Goal: Task Accomplishment & Management: Manage account settings

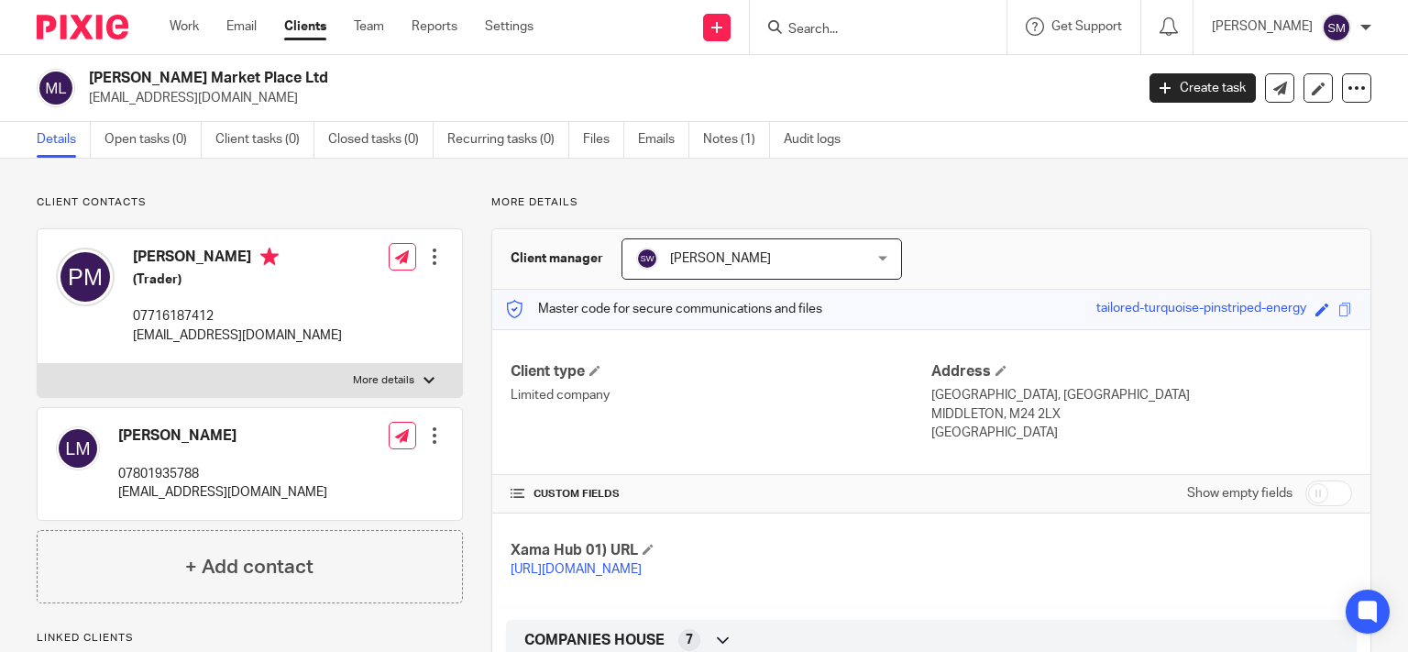
click at [893, 27] on input "Search" at bounding box center [868, 30] width 165 height 16
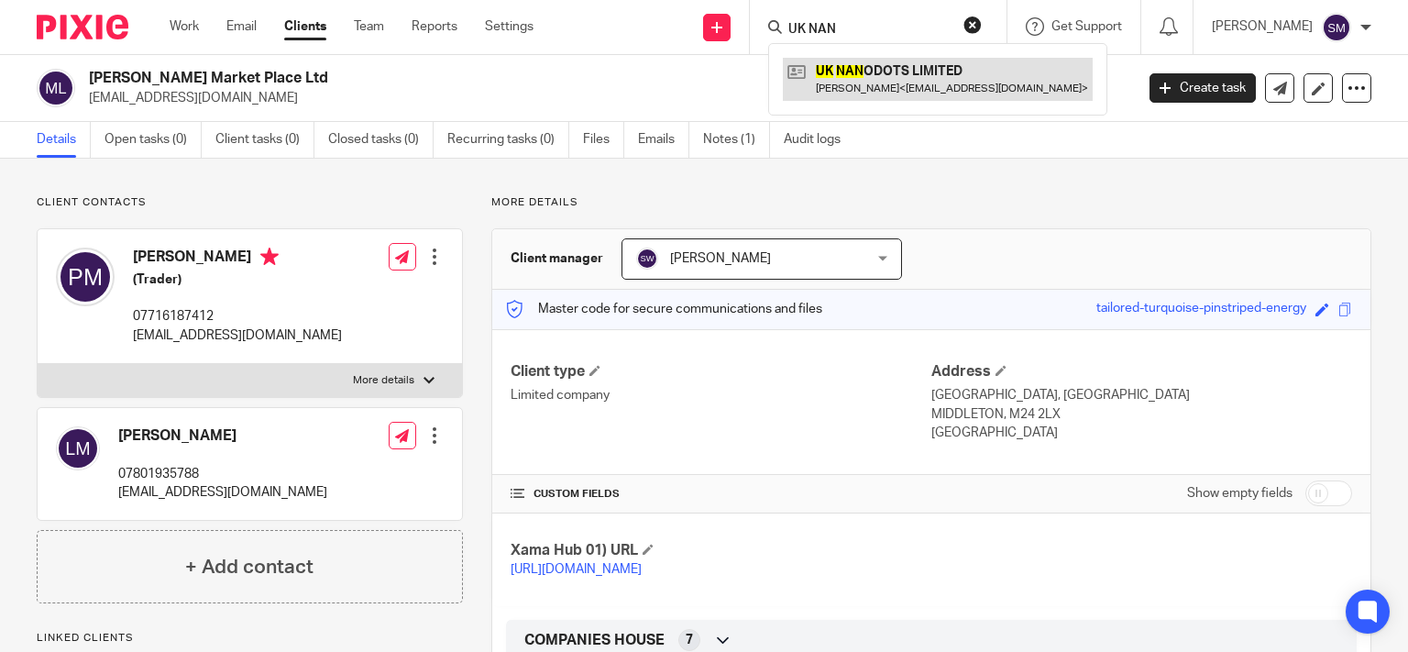
type input "UK NAN"
click at [924, 83] on link at bounding box center [938, 79] width 310 height 42
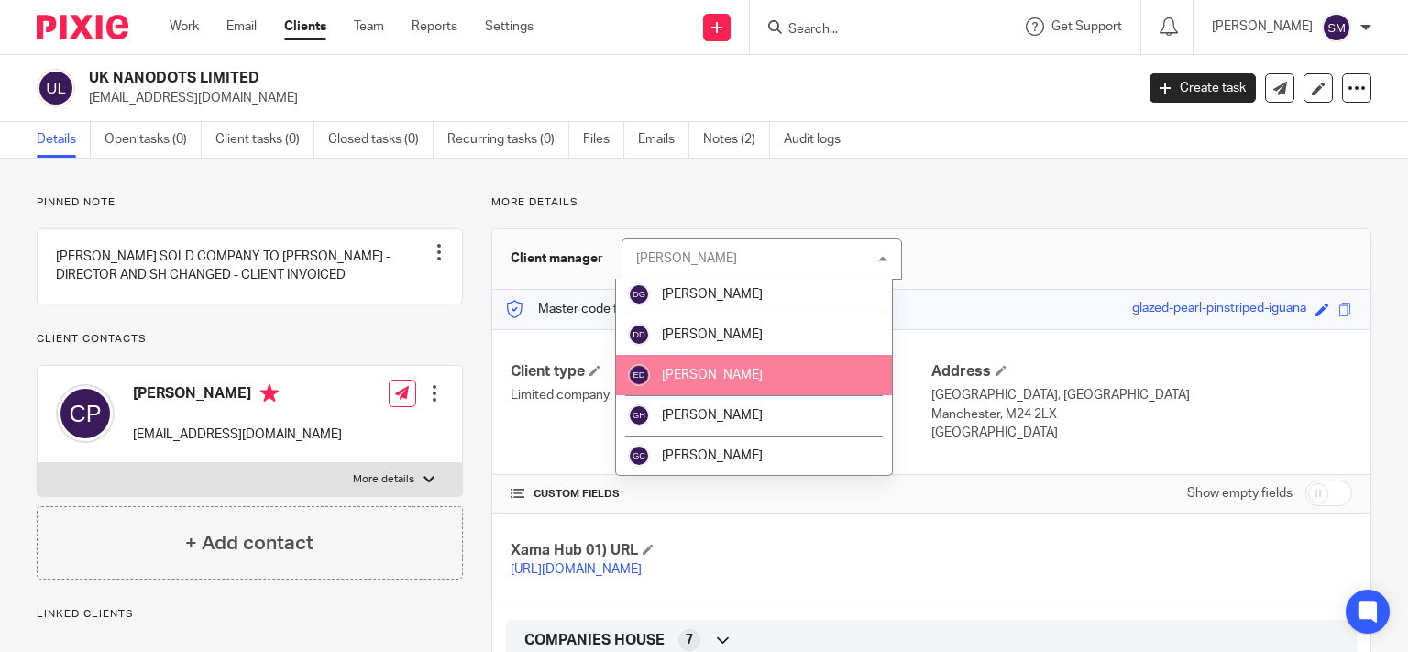
scroll to position [88, 0]
click at [728, 368] on span "[PERSON_NAME]" at bounding box center [712, 372] width 101 height 13
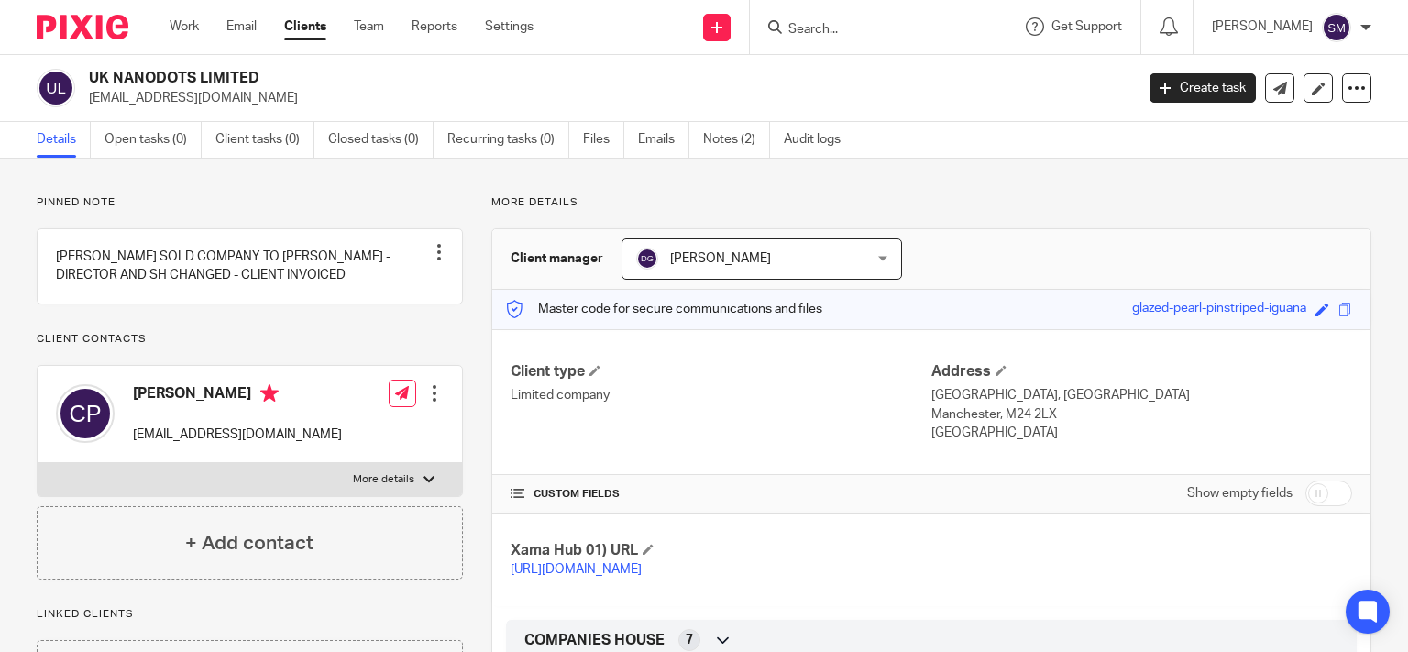
click at [840, 27] on input "Search" at bounding box center [868, 30] width 165 height 16
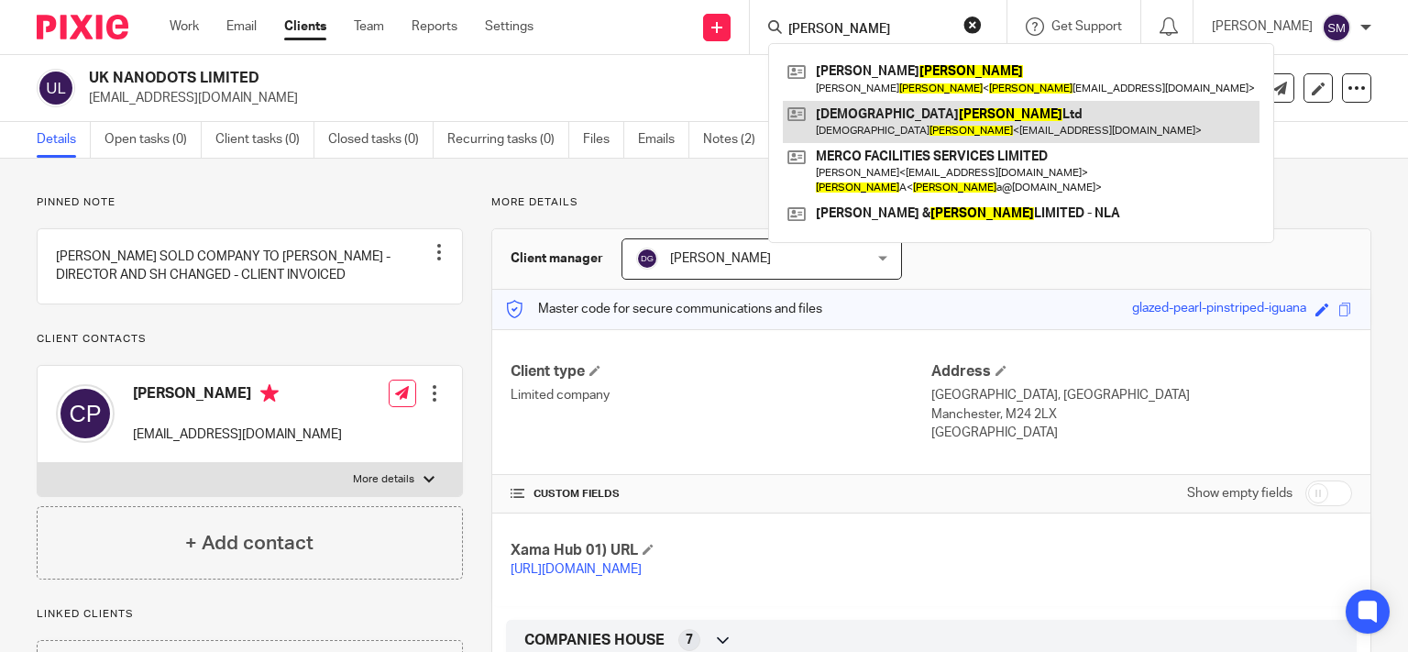
type input "GALVIN"
click at [913, 134] on link at bounding box center [1021, 122] width 477 height 42
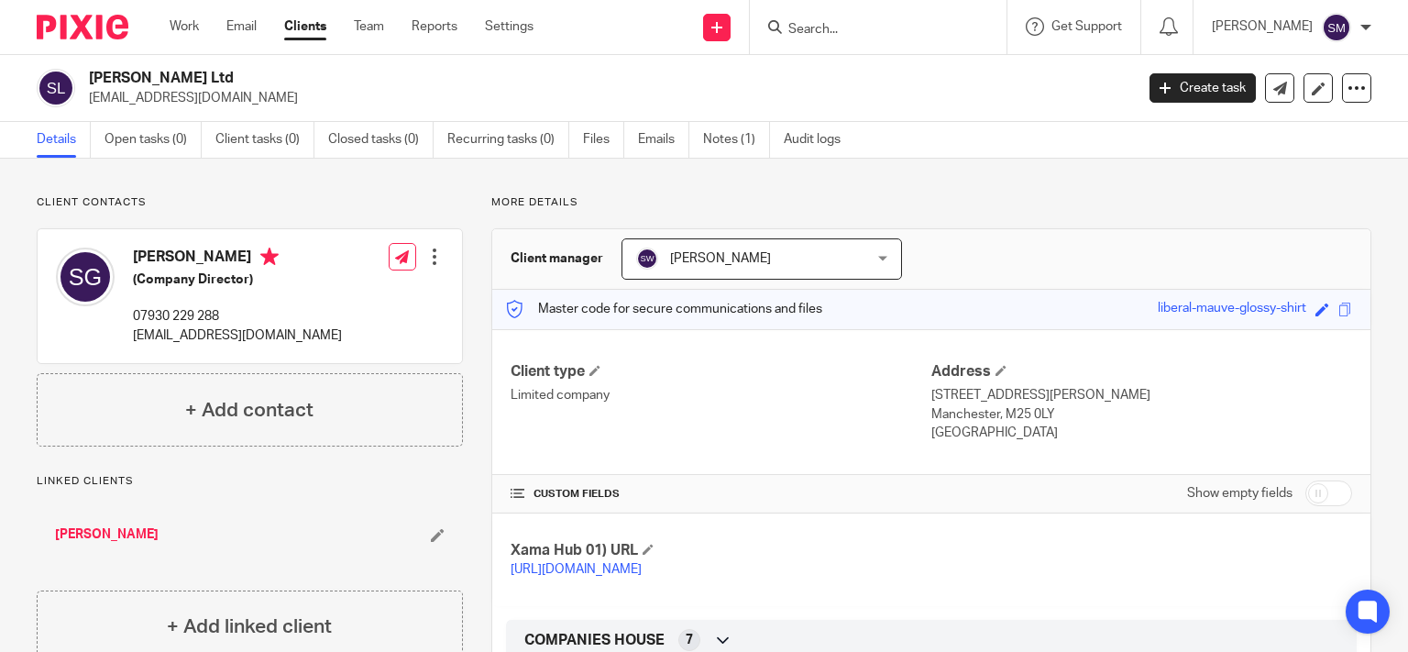
click at [786, 20] on form at bounding box center [883, 27] width 195 height 23
click at [786, 24] on input "Search" at bounding box center [868, 30] width 165 height 16
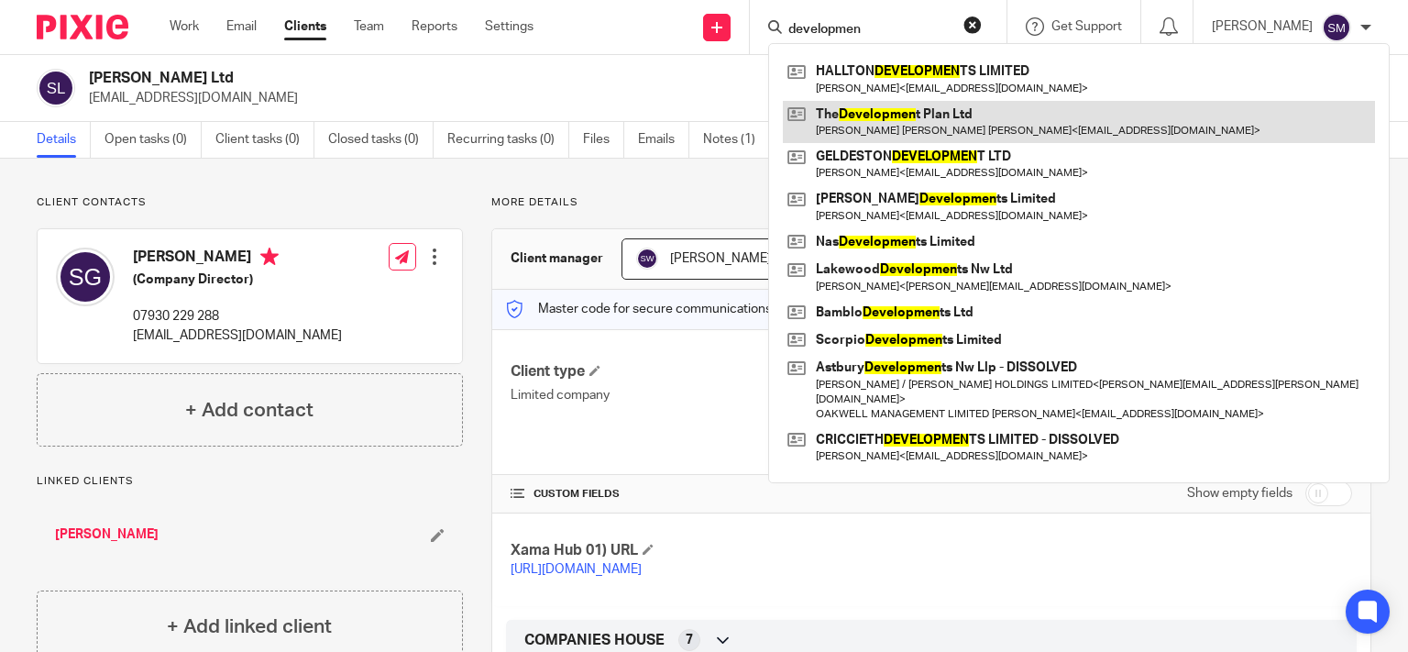
type input "developmen"
click at [880, 122] on link at bounding box center [1079, 122] width 592 height 42
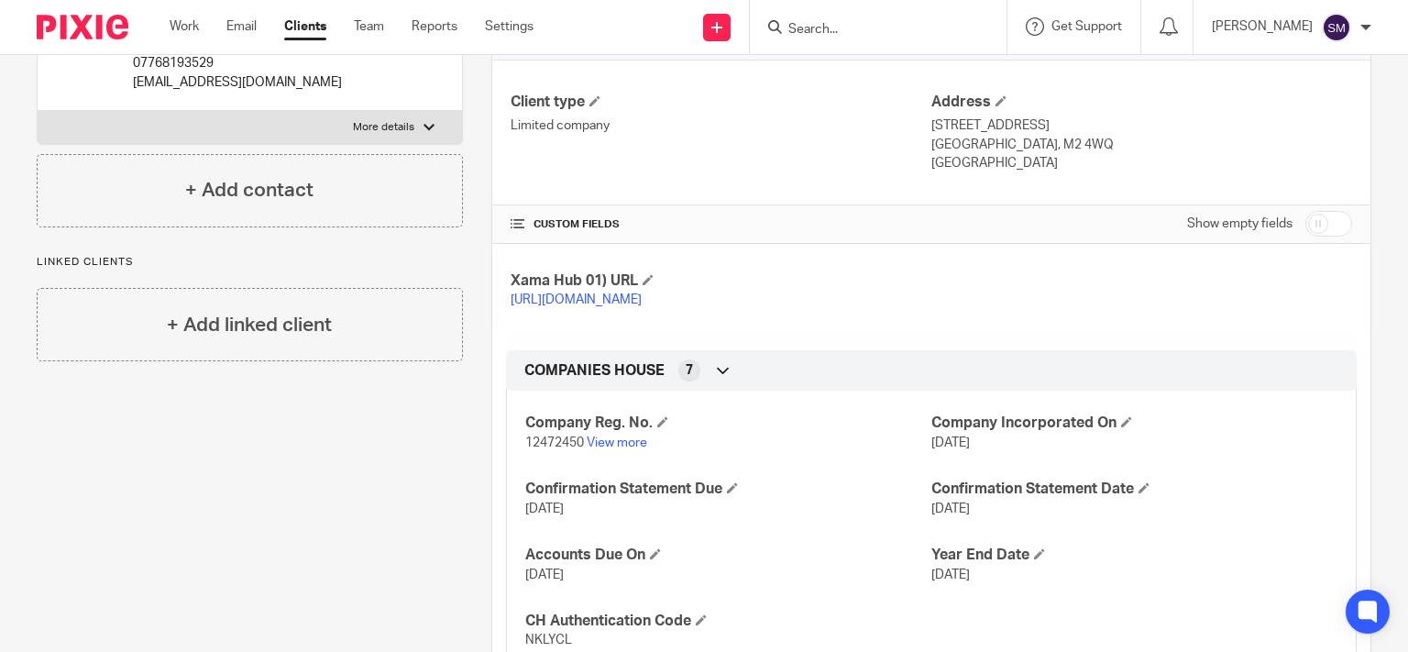
scroll to position [352, 0]
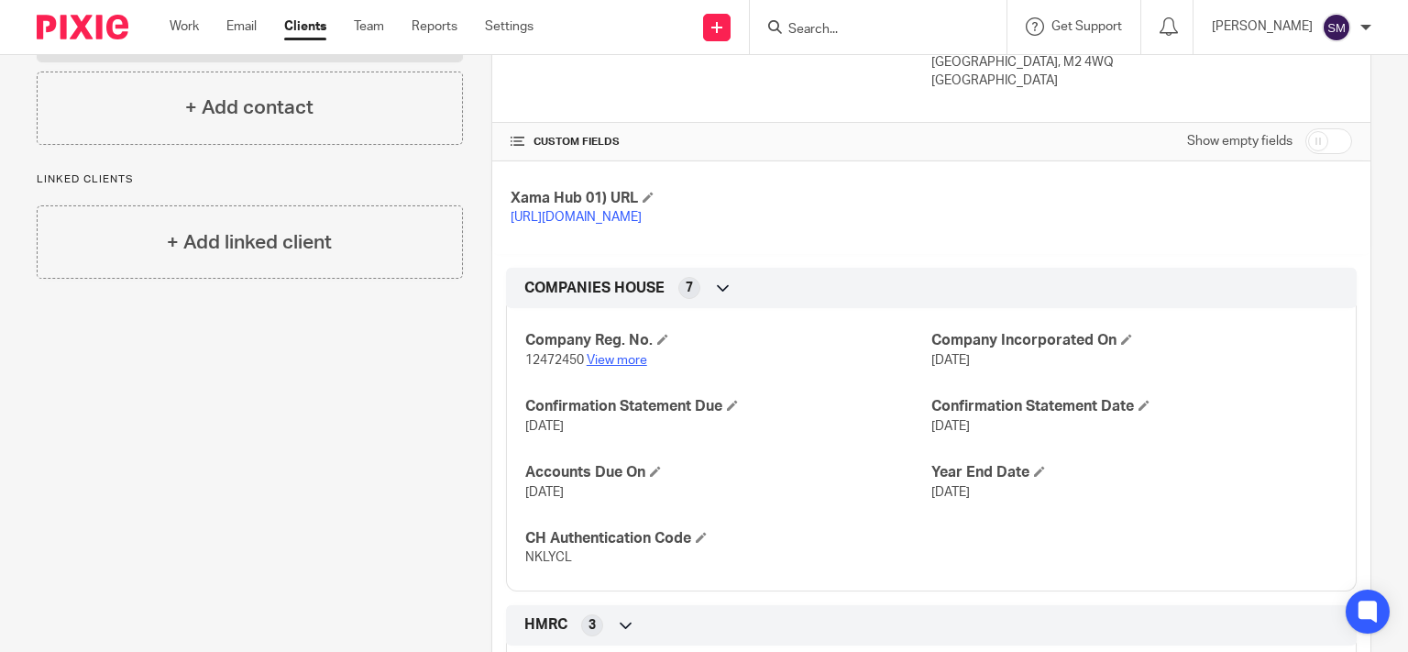
click at [619, 367] on link "View more" at bounding box center [617, 360] width 60 height 13
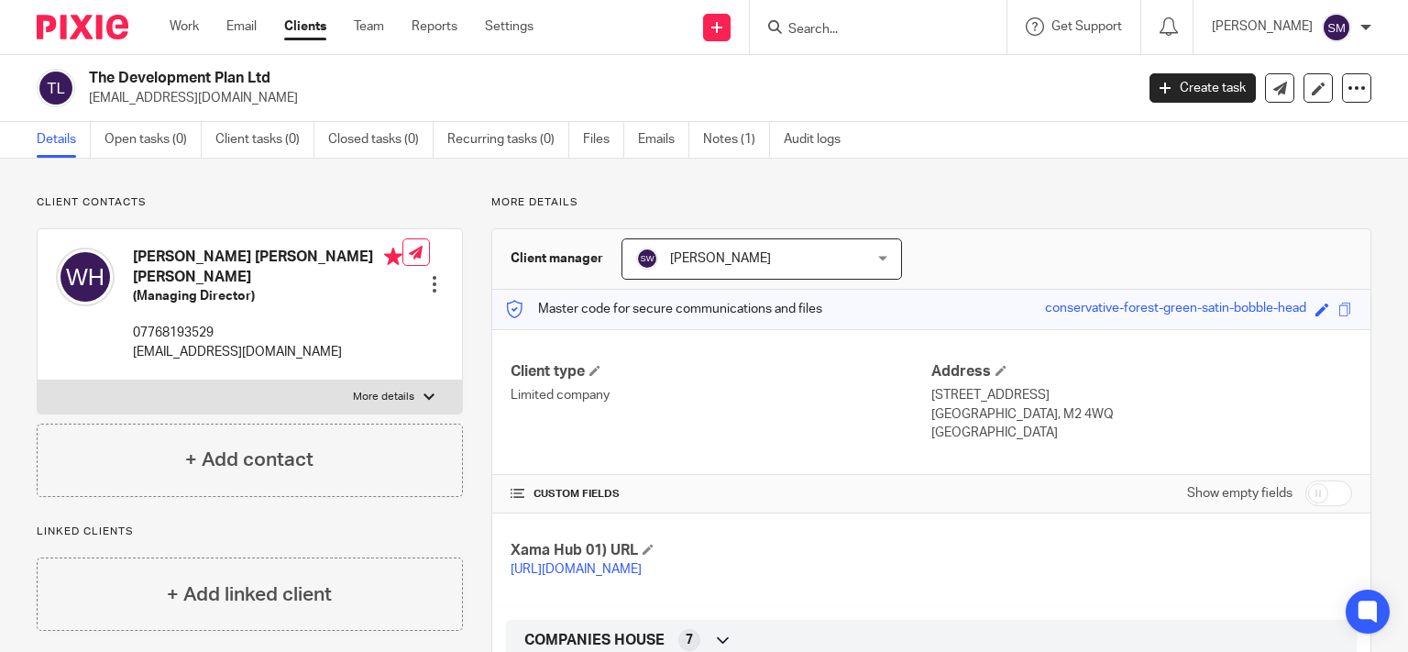
click at [303, 22] on link "Clients" at bounding box center [305, 26] width 42 height 18
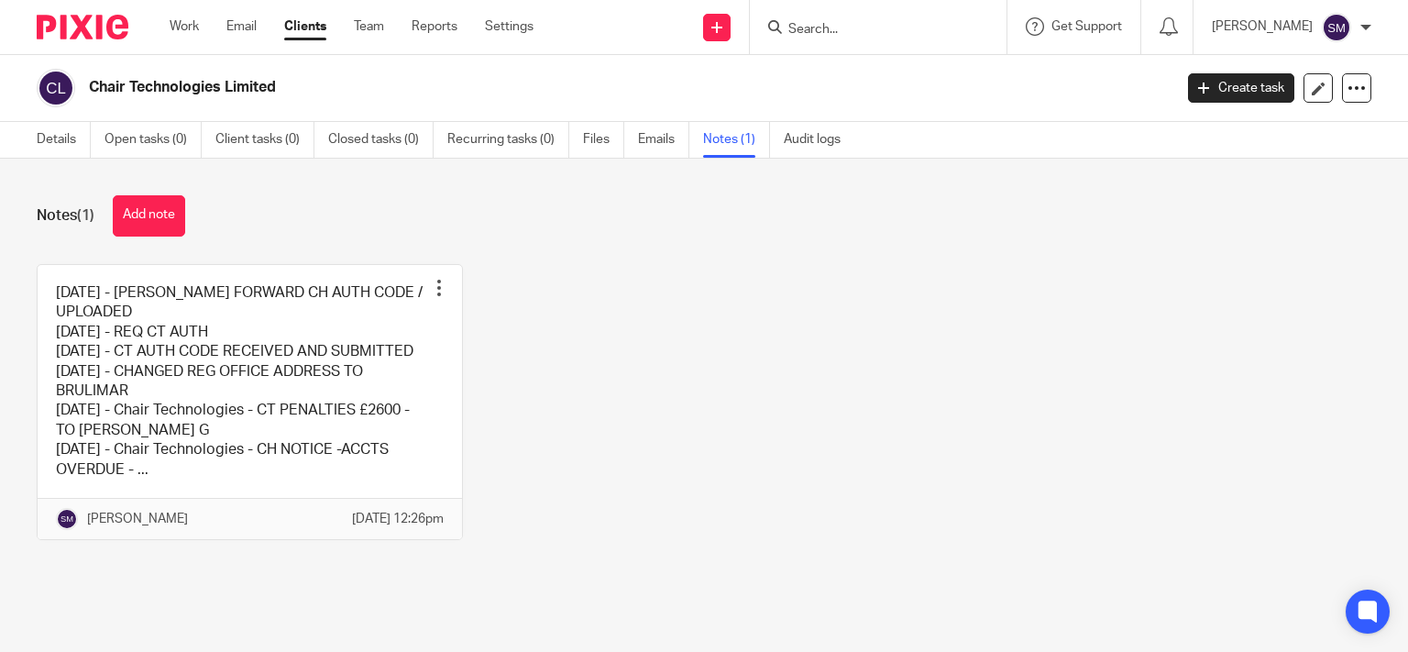
click at [850, 14] on div at bounding box center [878, 27] width 257 height 54
click at [837, 30] on input "Search" at bounding box center [868, 30] width 165 height 16
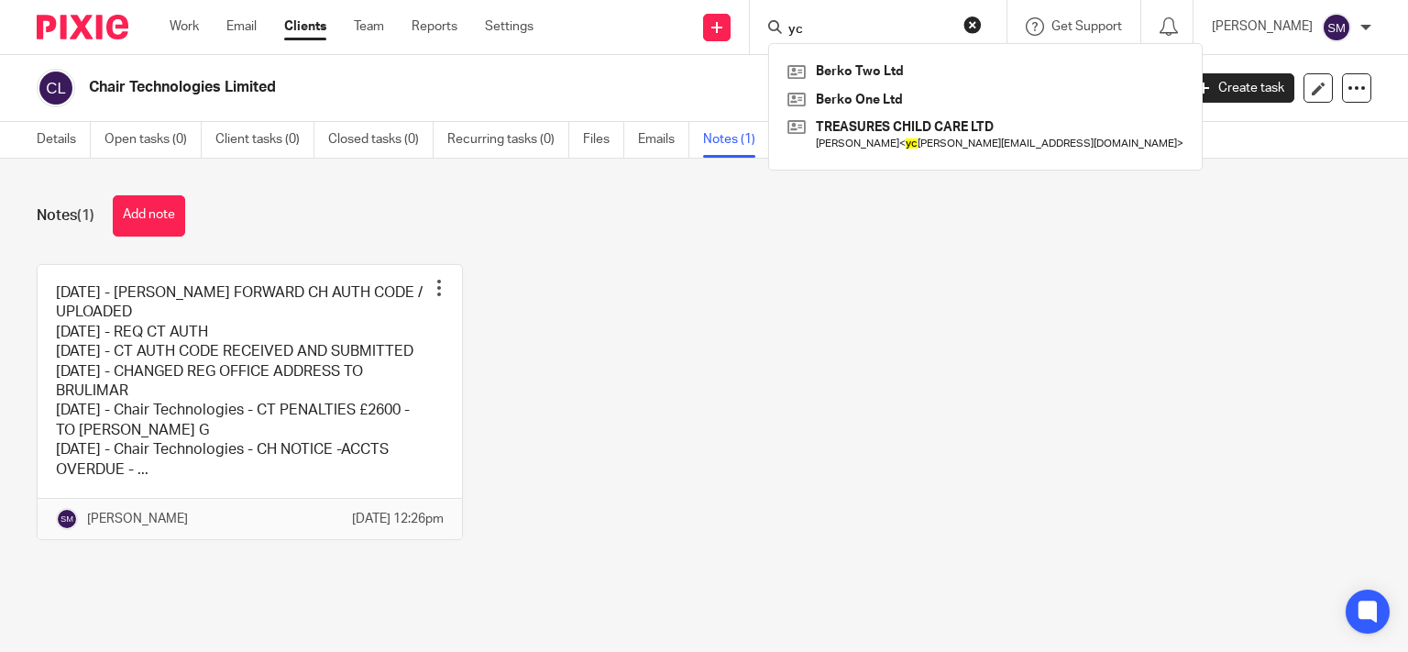
type input "y"
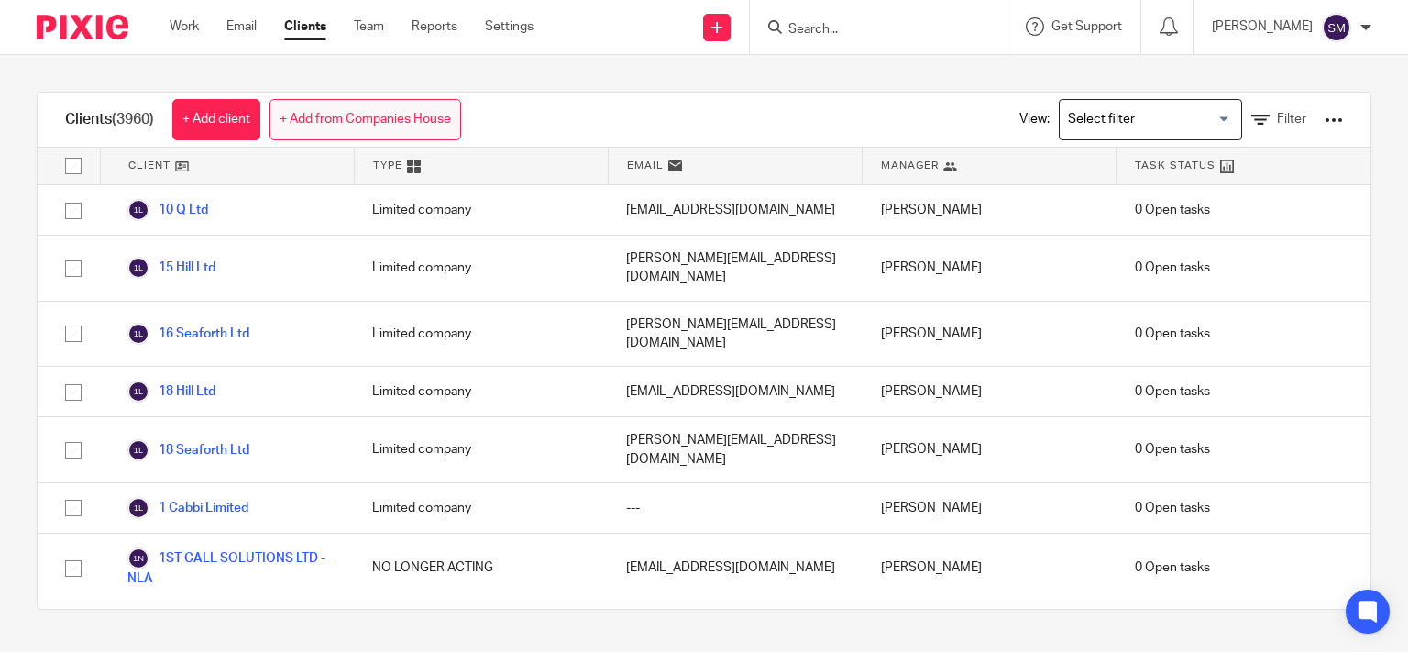
click at [377, 137] on link "+ Add from Companies House" at bounding box center [365, 119] width 192 height 41
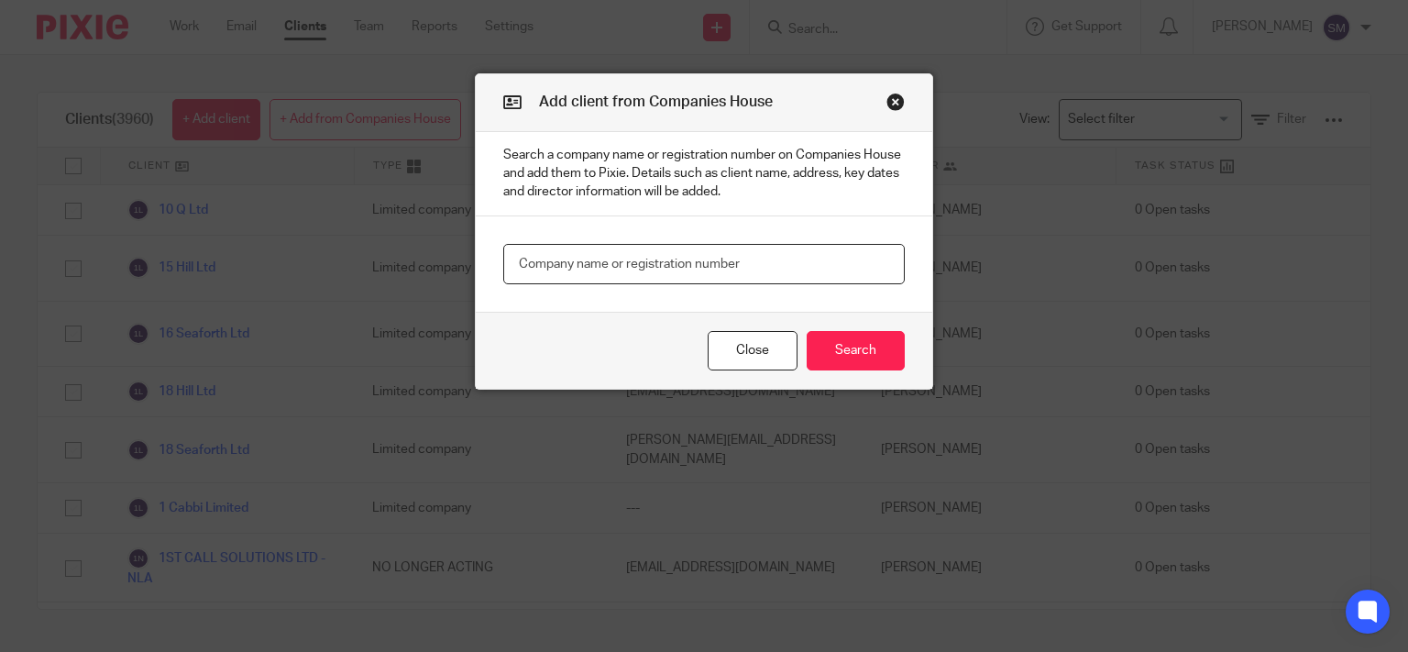
paste input "7988514195"
drag, startPoint x: 623, startPoint y: 259, endPoint x: 461, endPoint y: 250, distance: 162.5
click at [503, 250] on input "7988514195" at bounding box center [703, 264] width 401 height 41
paste input "15874324"
type input "15874324"
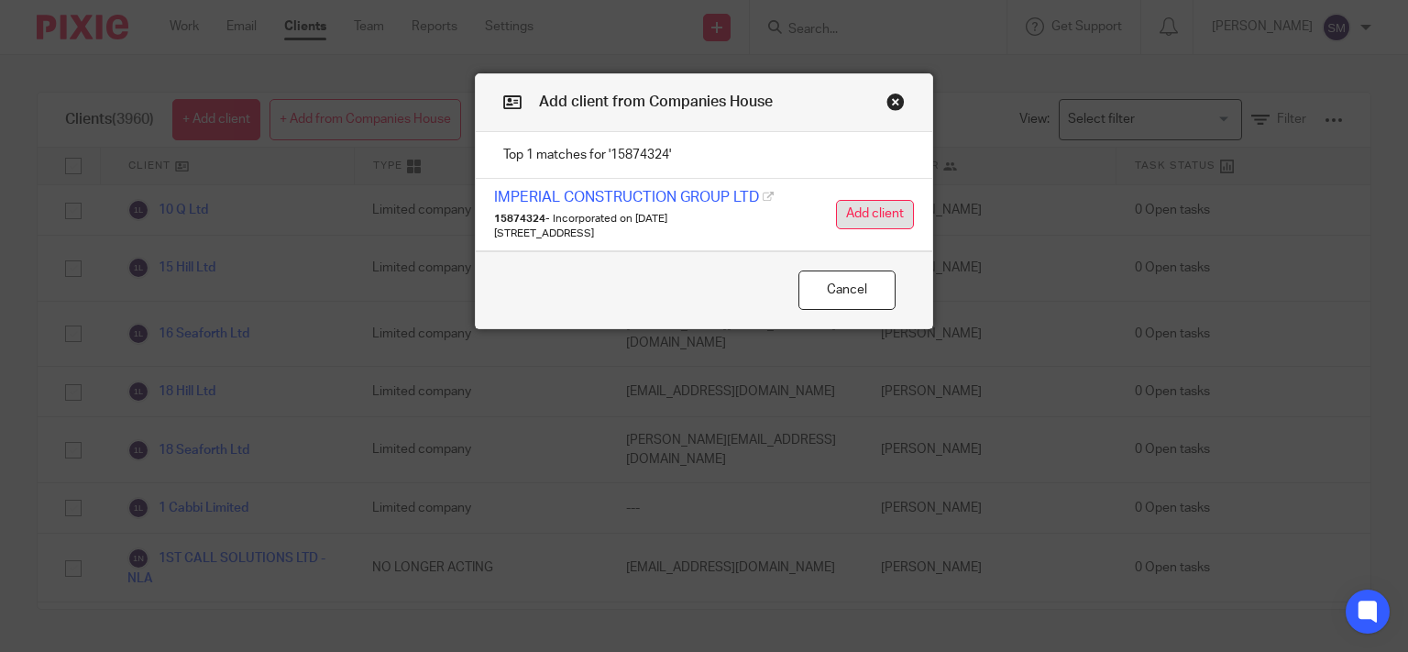
click at [891, 217] on button "Add client" at bounding box center [875, 214] width 78 height 29
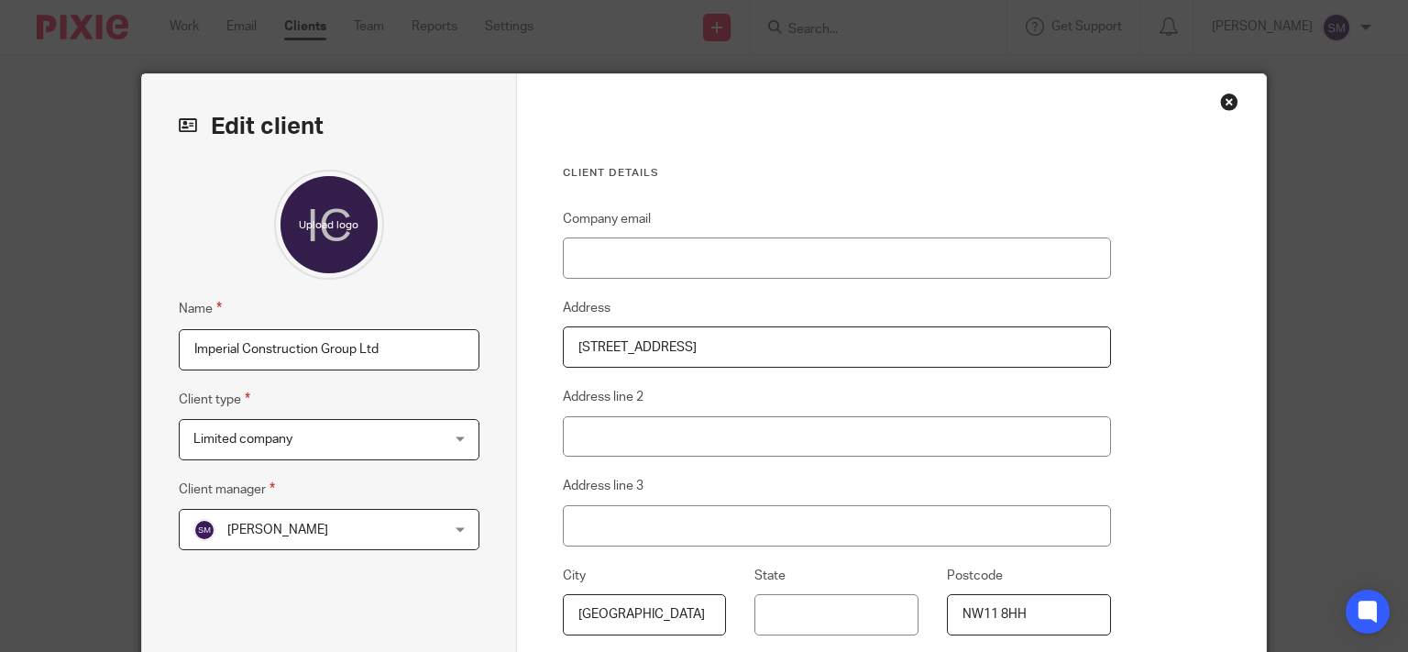
click at [284, 530] on span "[PERSON_NAME]" at bounding box center [277, 529] width 101 height 13
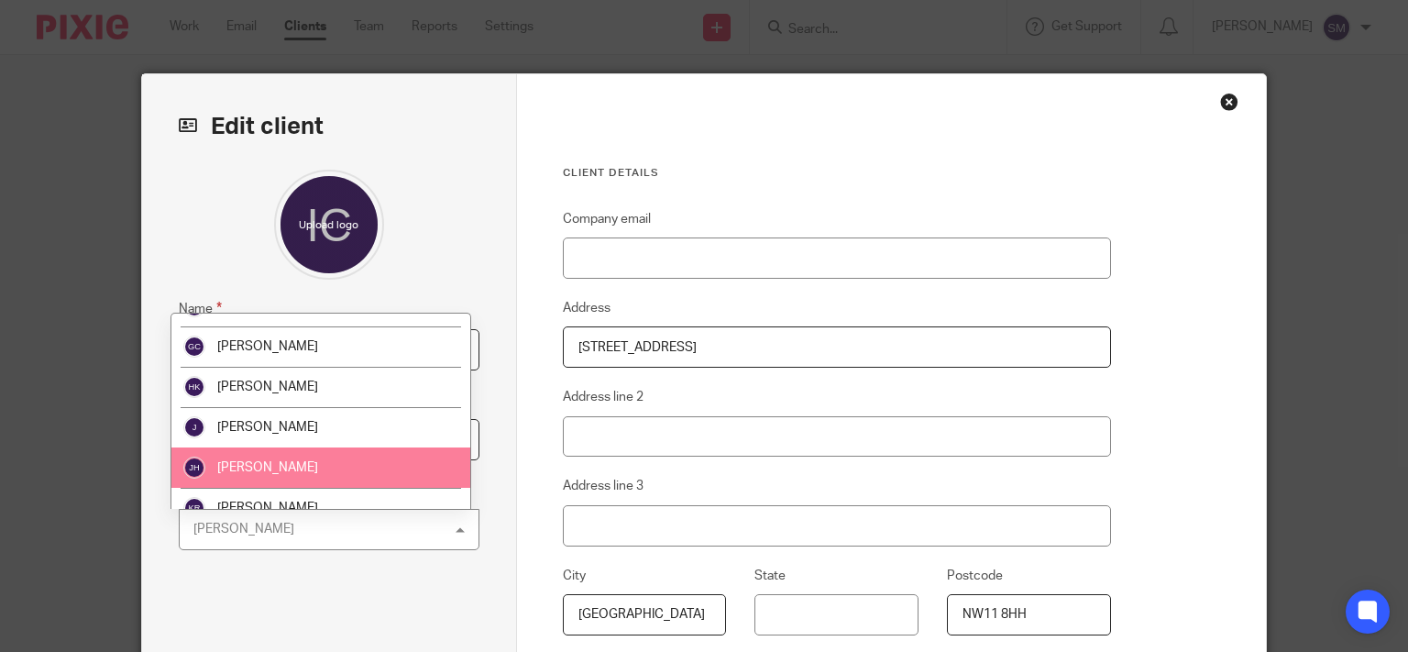
scroll to position [352, 0]
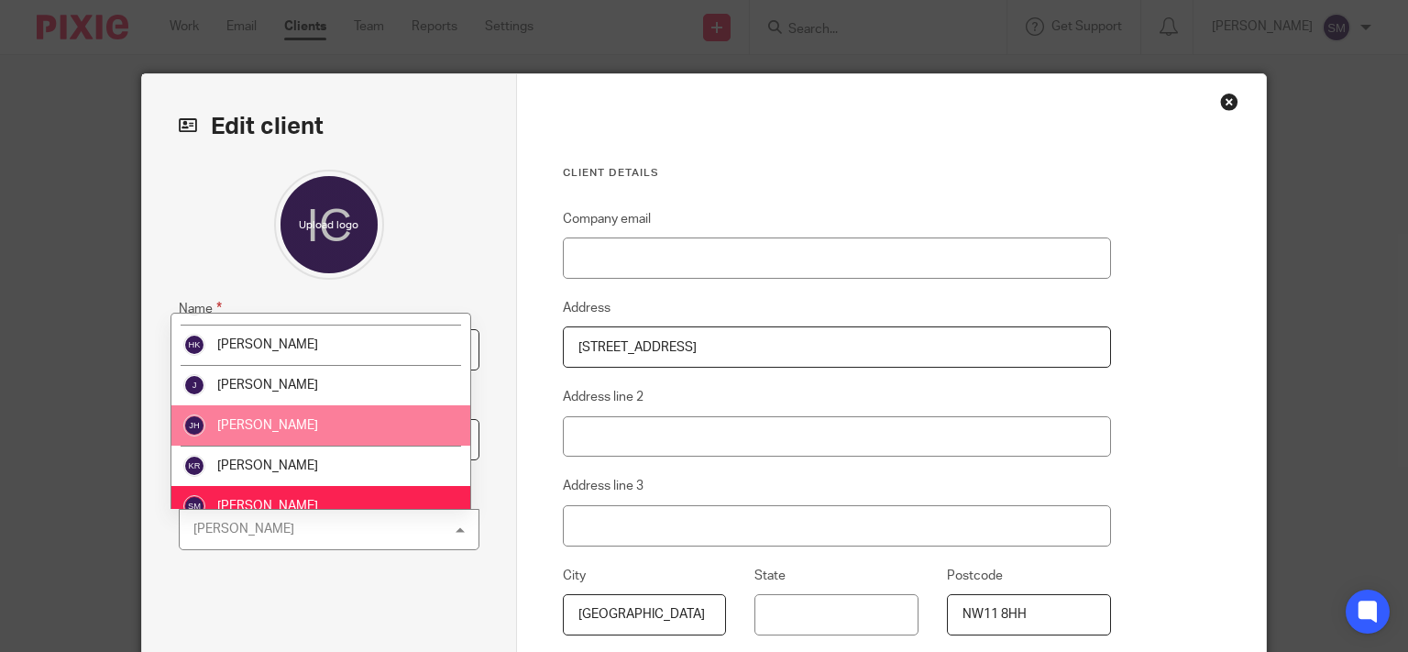
drag, startPoint x: 337, startPoint y: 402, endPoint x: 339, endPoint y: 430, distance: 27.6
click at [339, 430] on ul "[PERSON_NAME] [PERSON_NAME] [PERSON_NAME] [PERSON_NAME] [PERSON_NAME] [PERSON_N…" at bounding box center [320, 410] width 299 height 195
click at [339, 430] on li "[PERSON_NAME]" at bounding box center [320, 425] width 299 height 40
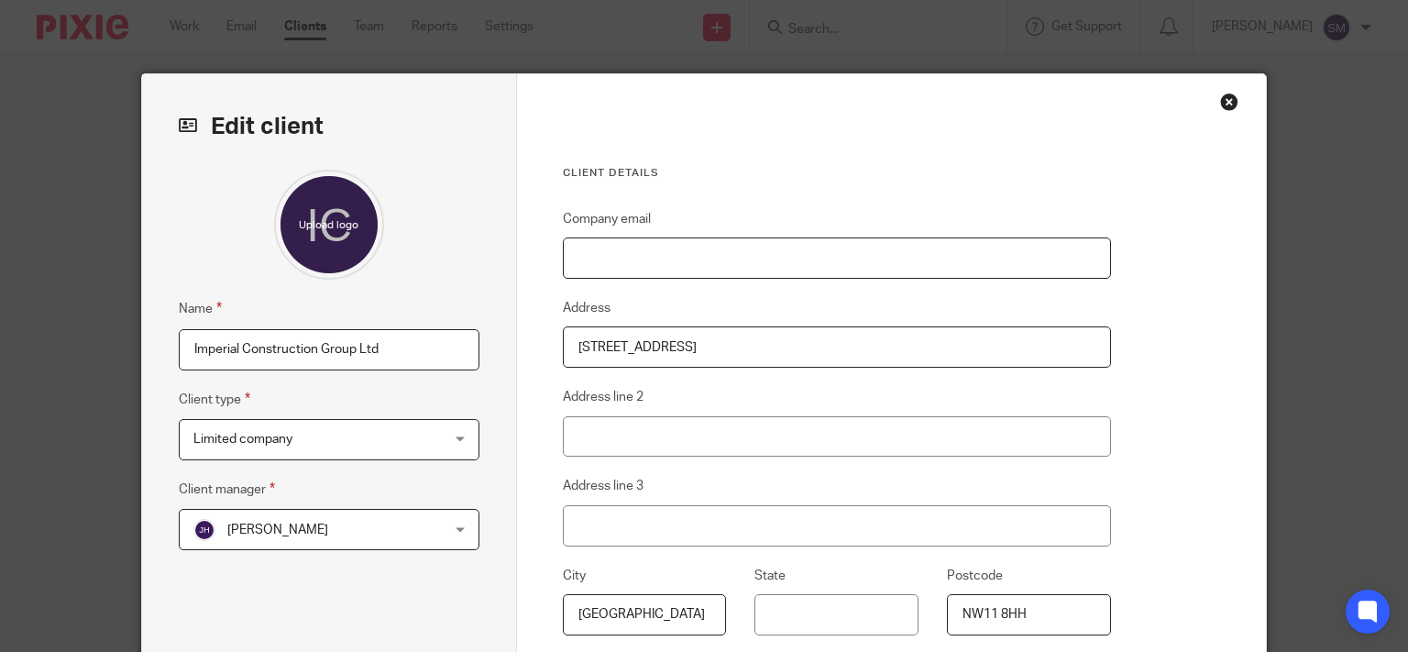
click at [813, 252] on input "Company email" at bounding box center [837, 257] width 548 height 41
click at [825, 258] on input "Company email" at bounding box center [837, 257] width 548 height 41
paste input "[EMAIL_ADDRESS][DOMAIN_NAME]"
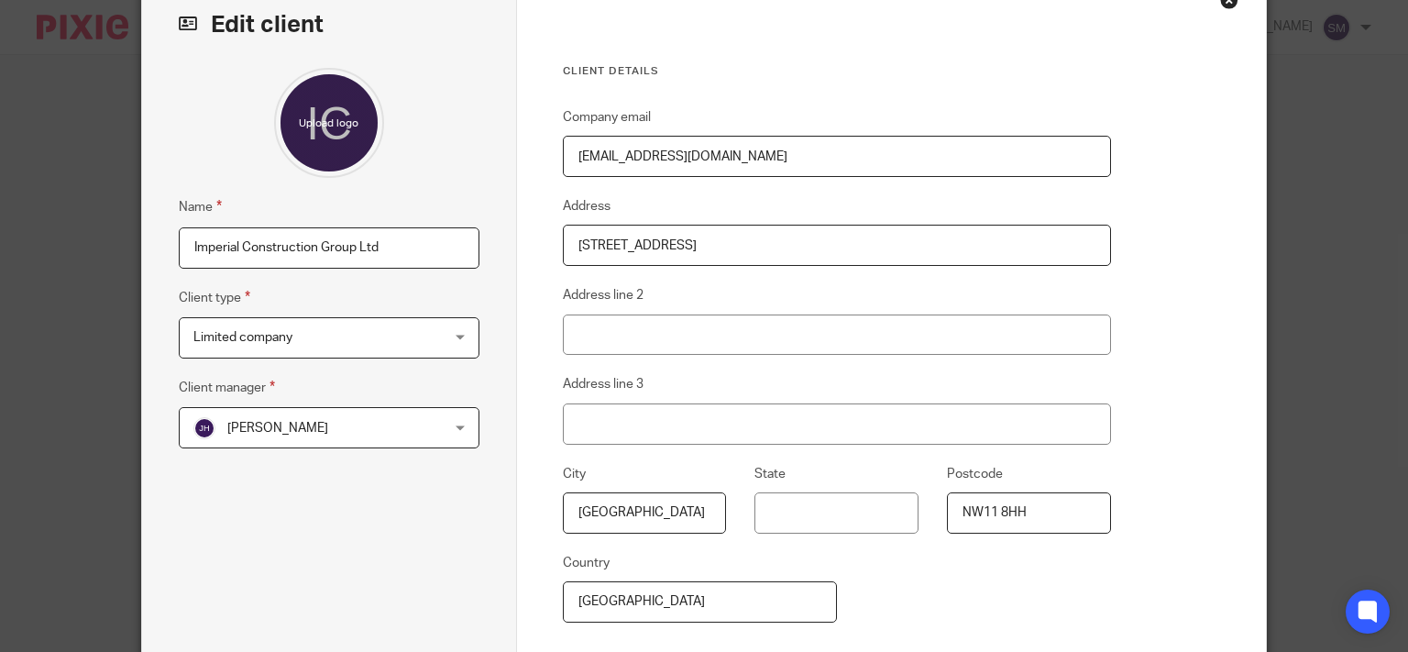
scroll to position [294, 0]
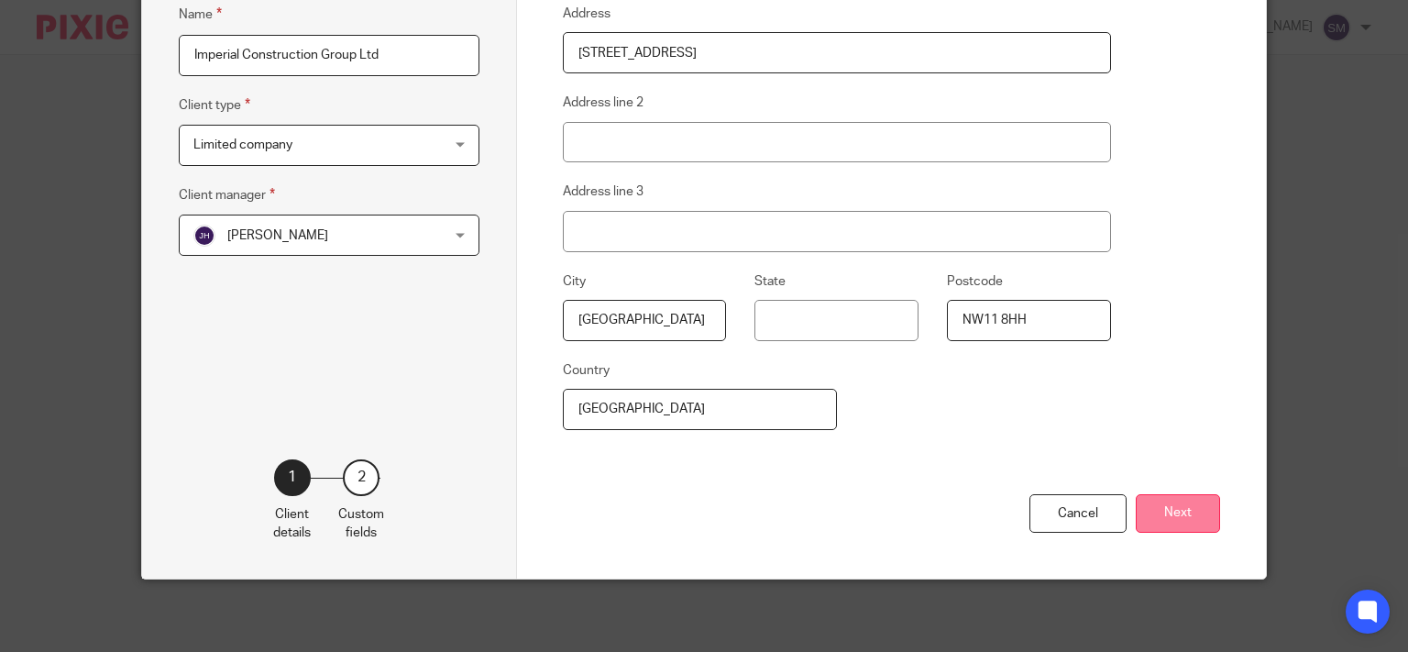
type input "[EMAIL_ADDRESS][DOMAIN_NAME]"
click at [1170, 511] on button "Next" at bounding box center [1178, 513] width 84 height 39
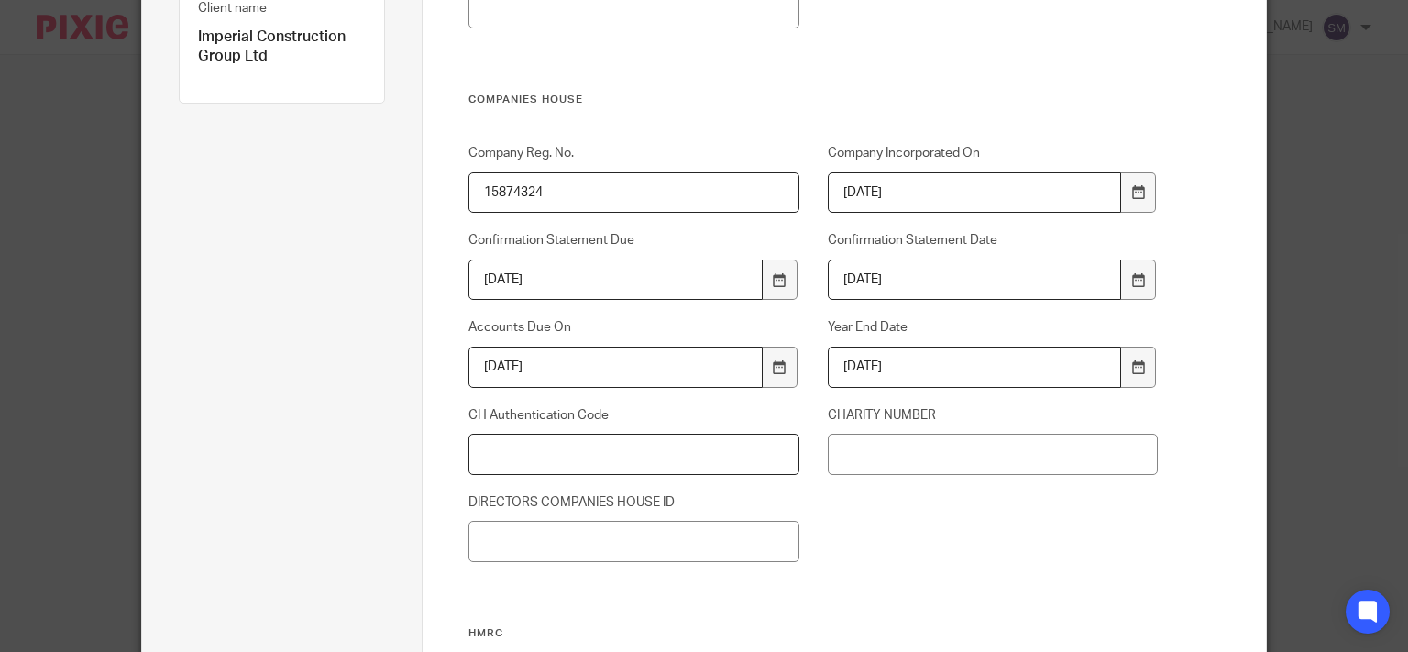
click at [605, 449] on input "CH Authentication Code" at bounding box center [633, 454] width 330 height 41
type input "HBPQXK"
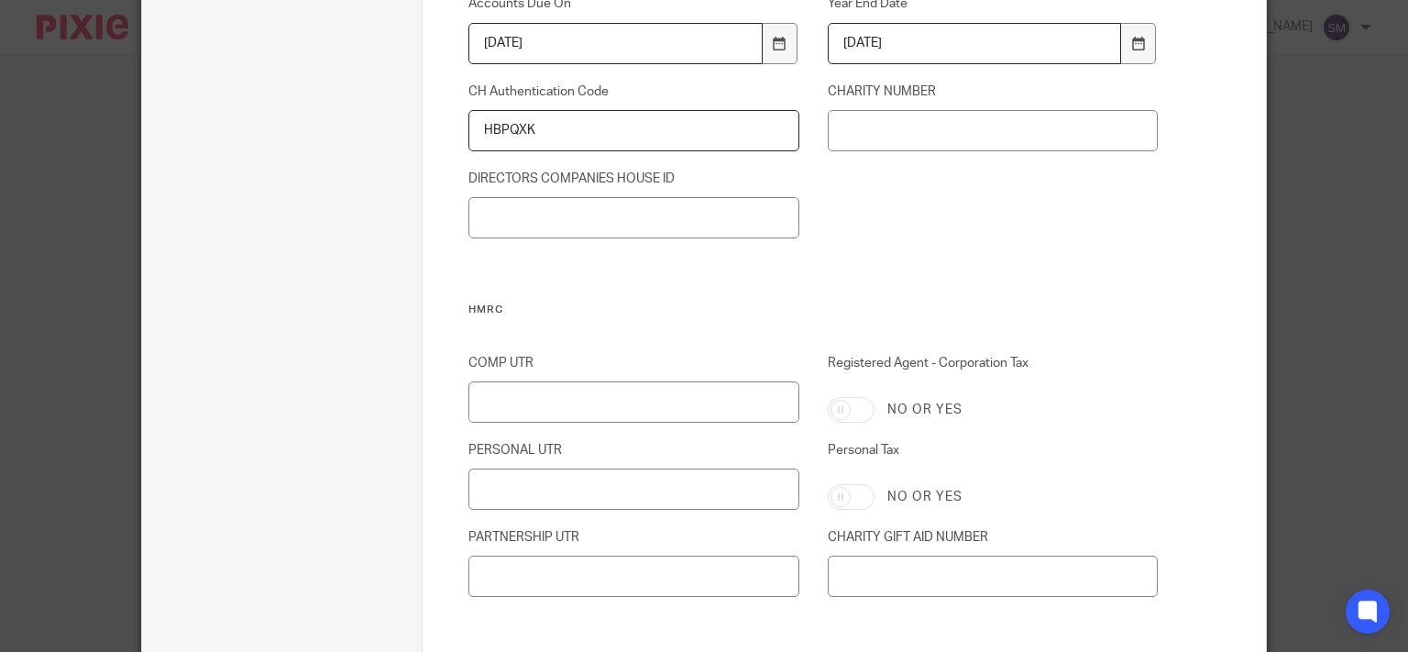
scroll to position [646, 0]
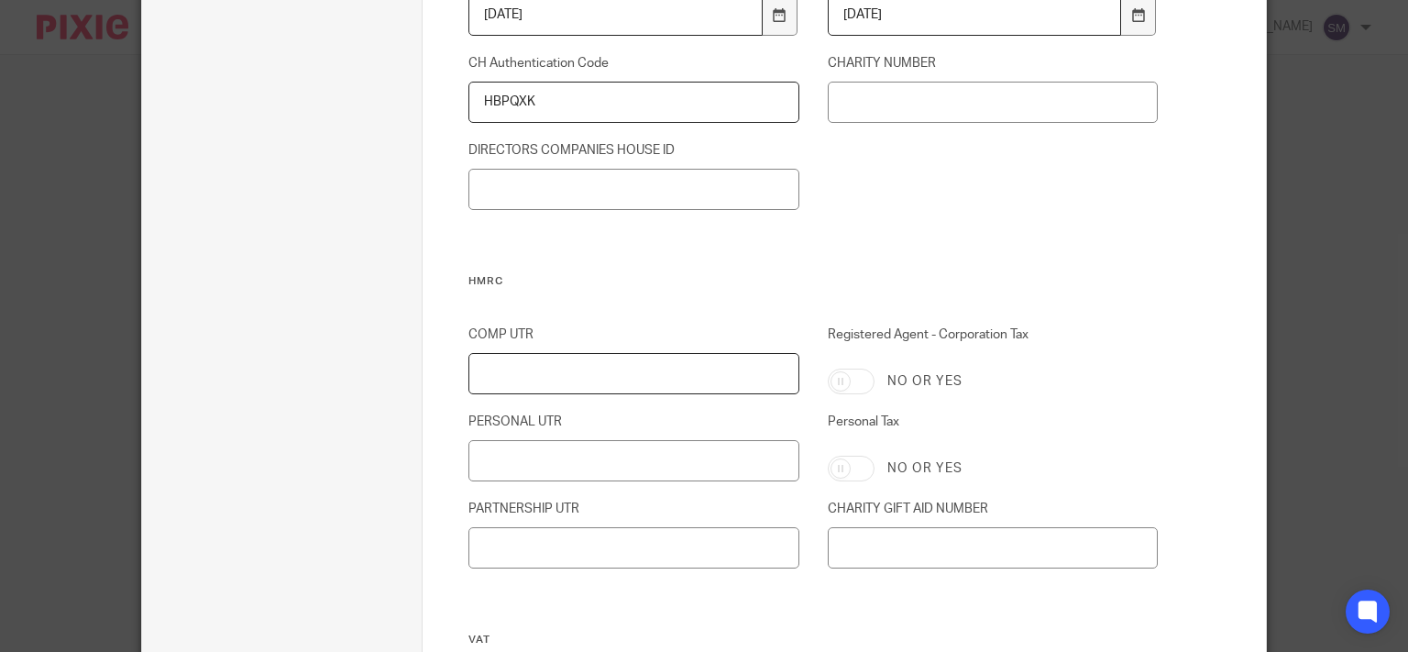
drag, startPoint x: 597, startPoint y: 383, endPoint x: 588, endPoint y: 372, distance: 14.3
click at [596, 380] on input "COMP UTR" at bounding box center [633, 373] width 330 height 41
paste input "7988514195"
type input "7988514195"
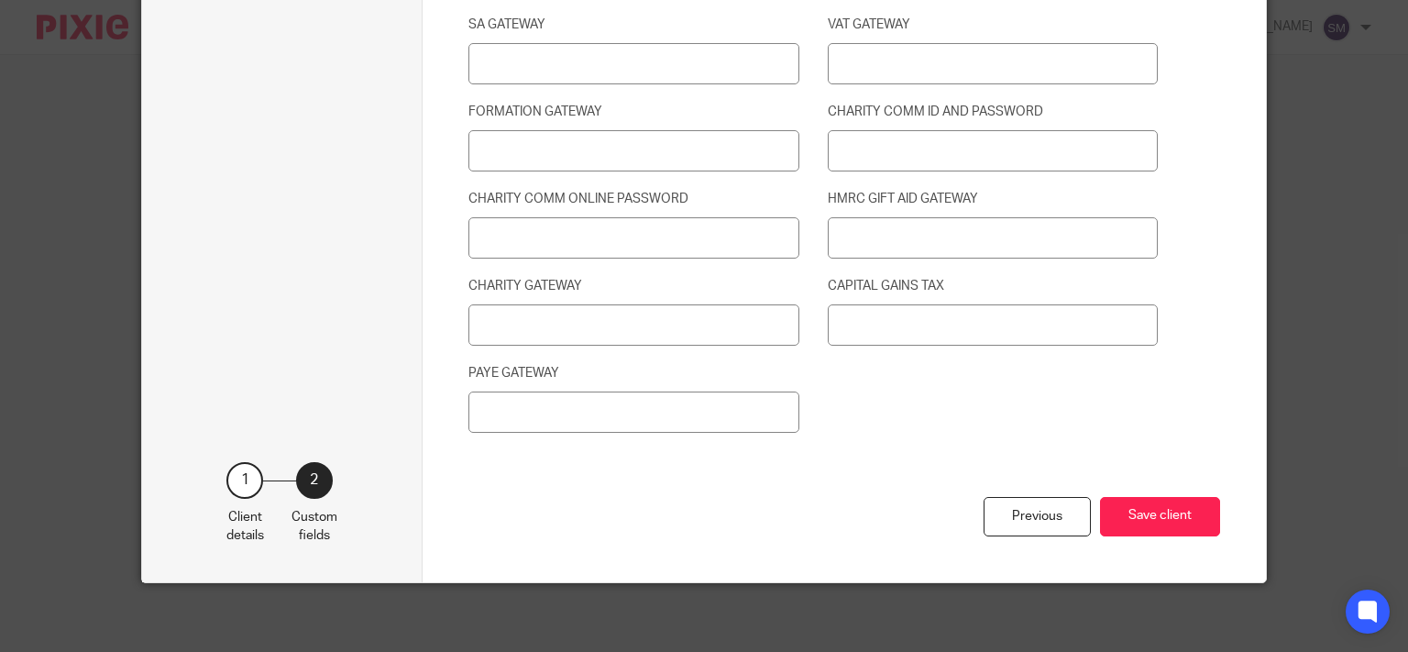
scroll to position [2580, 0]
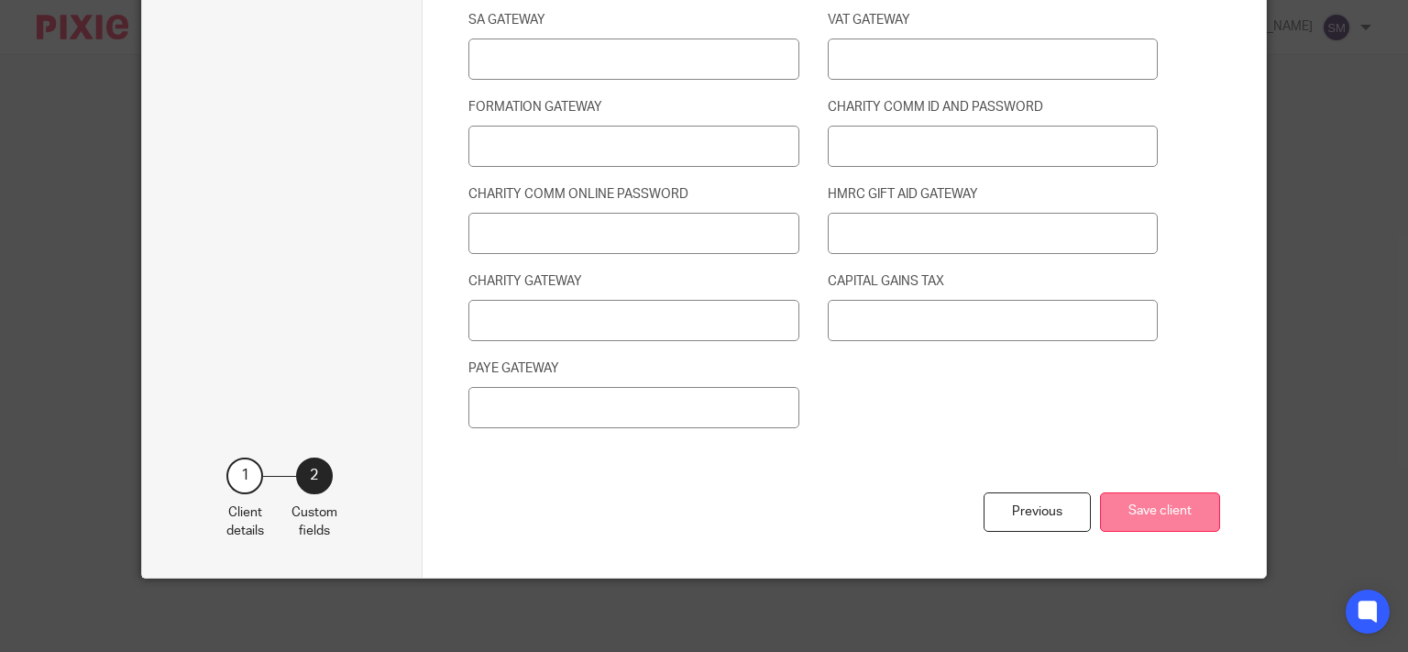
click at [1170, 520] on button "Save client" at bounding box center [1160, 511] width 120 height 39
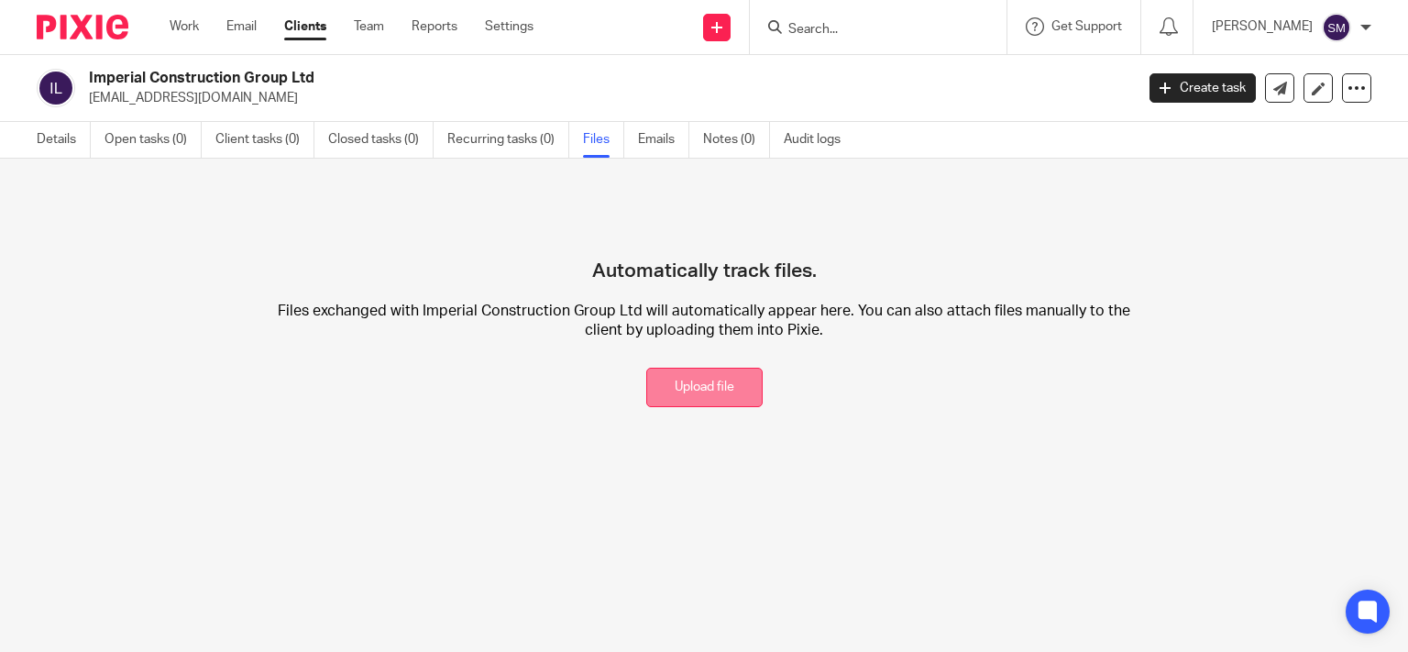
click at [689, 398] on button "Upload file" at bounding box center [704, 387] width 116 height 39
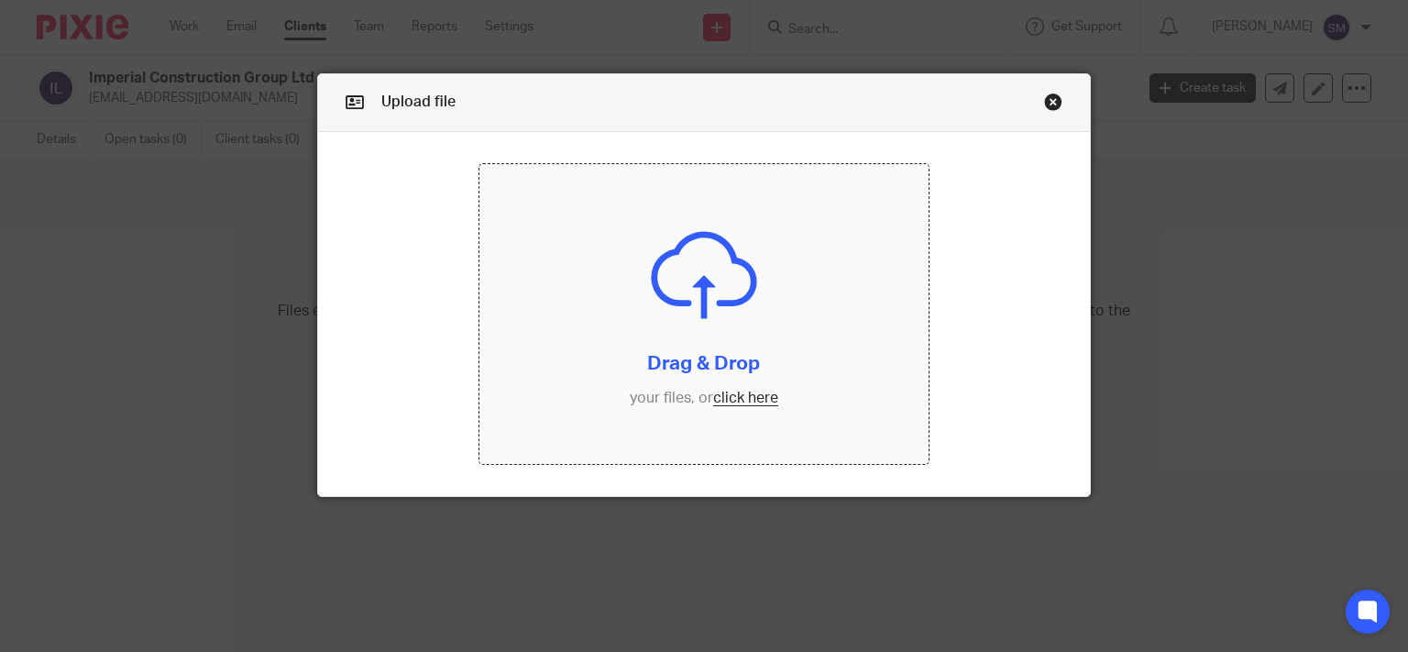
click at [688, 386] on input "file" at bounding box center [703, 314] width 449 height 300
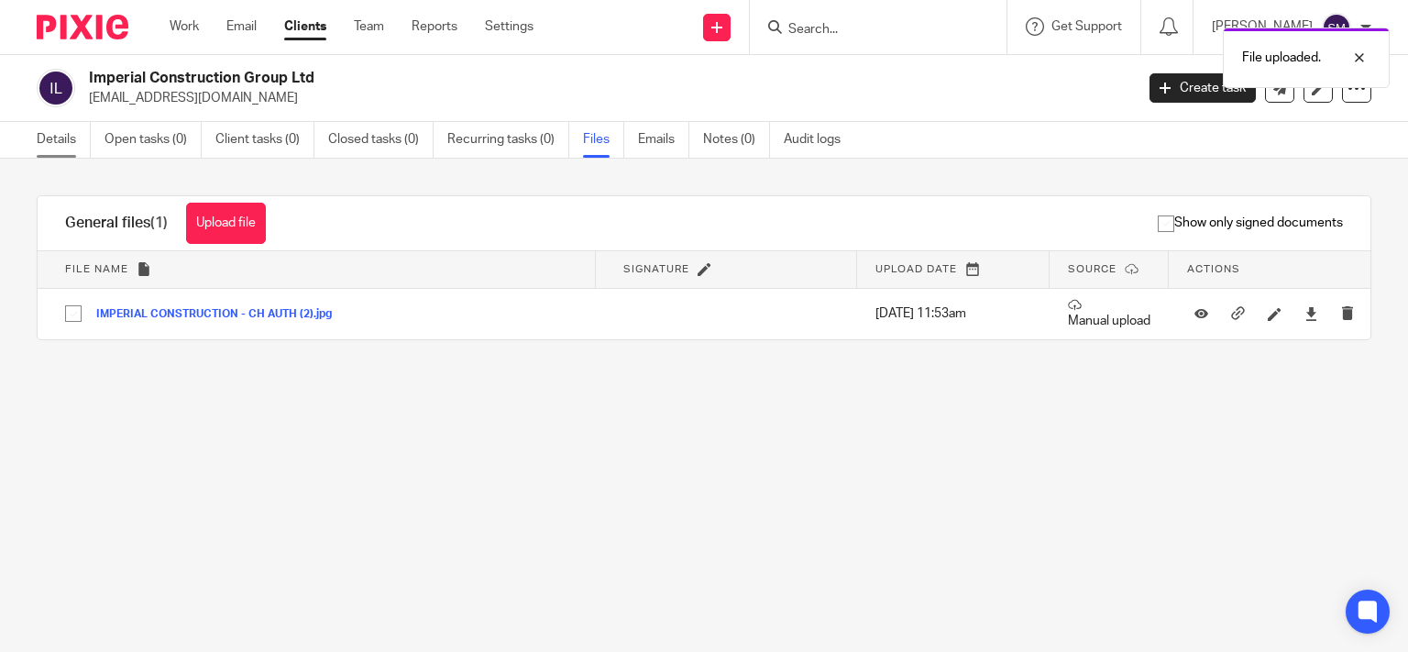
click at [38, 132] on link "Details" at bounding box center [64, 140] width 54 height 36
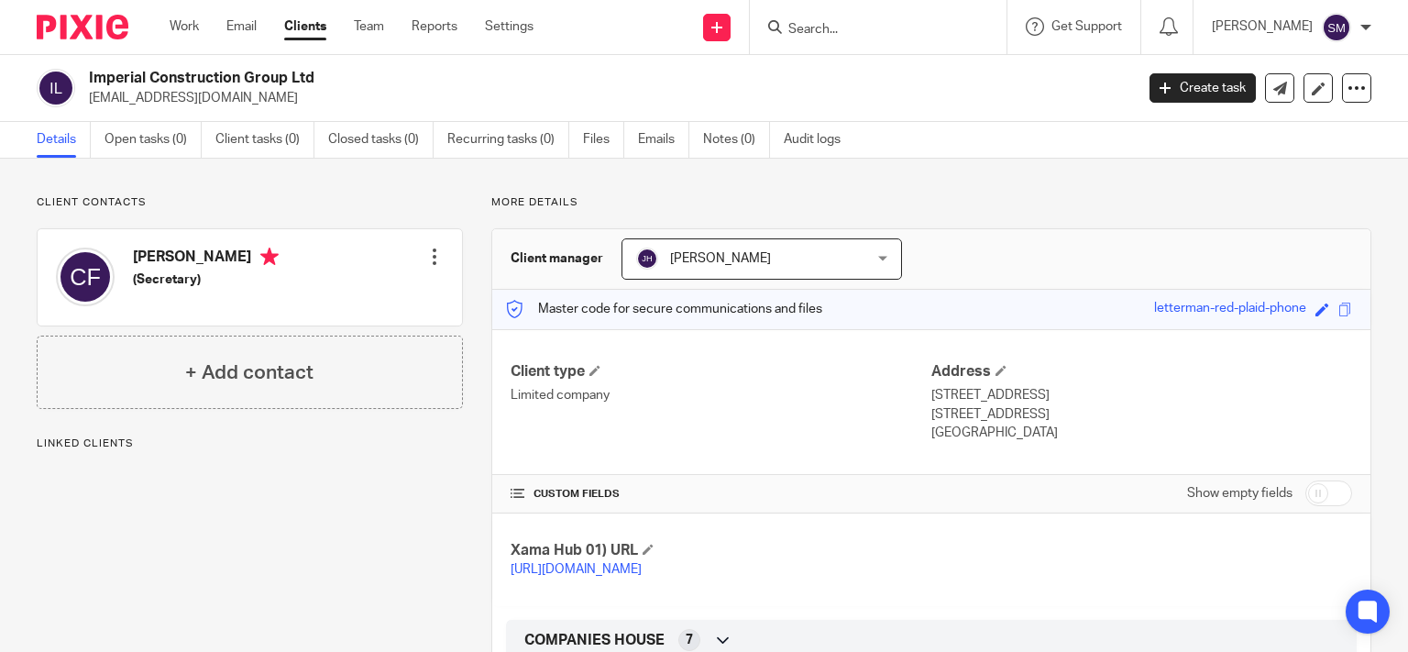
click at [187, 97] on p "[EMAIL_ADDRESS][DOMAIN_NAME]" at bounding box center [605, 98] width 1033 height 18
click at [425, 251] on div at bounding box center [434, 256] width 18 height 18
click at [336, 296] on link "Edit contact" at bounding box center [346, 297] width 175 height 27
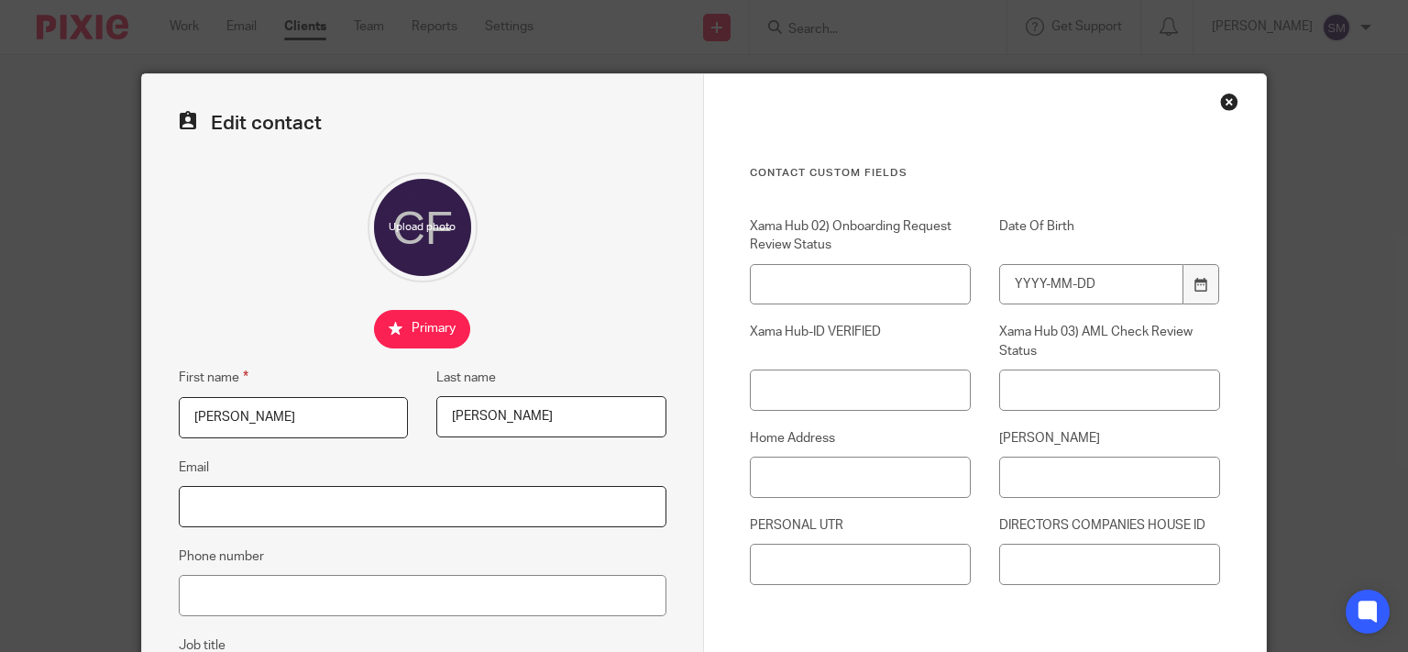
click at [401, 504] on input "Email" at bounding box center [423, 506] width 488 height 41
paste input "[EMAIL_ADDRESS][DOMAIN_NAME]"
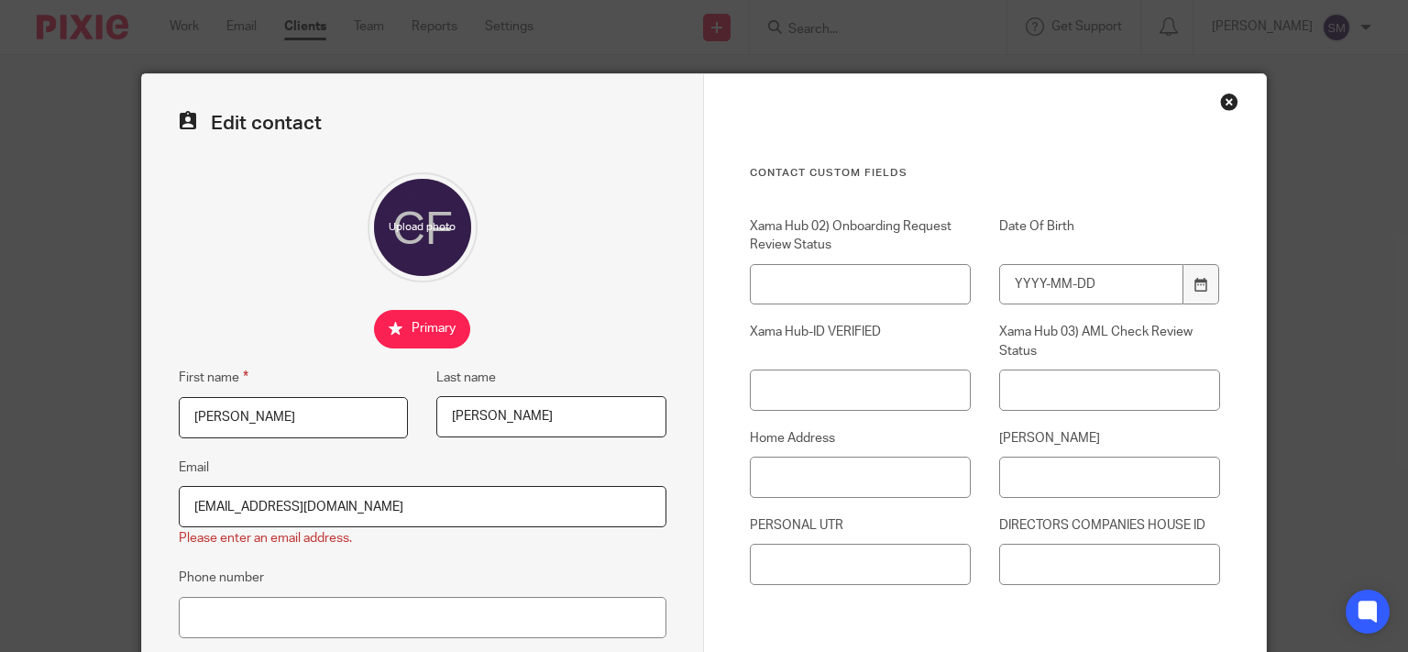
click at [192, 508] on input "[EMAIL_ADDRESS][DOMAIN_NAME]" at bounding box center [423, 506] width 488 height 41
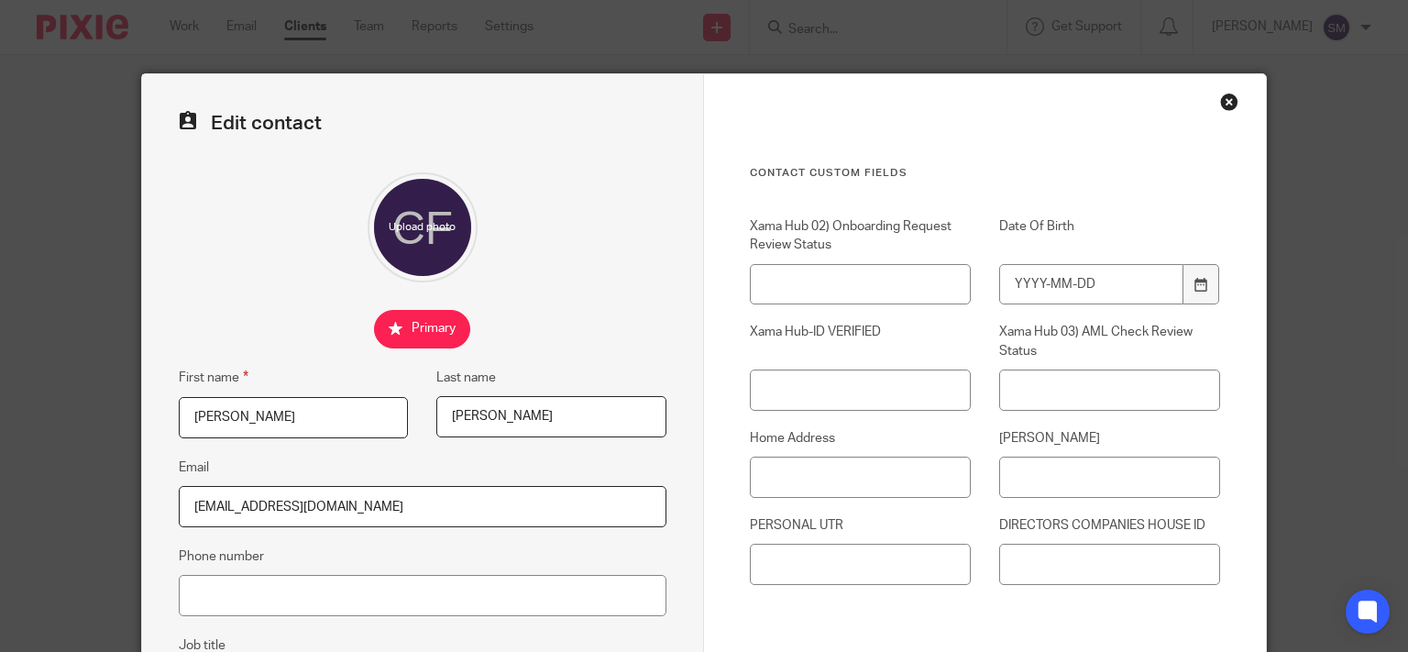
type input "[EMAIL_ADDRESS][DOMAIN_NAME]"
click at [243, 603] on input "Phone number" at bounding box center [423, 595] width 488 height 41
paste input "7907392331"
click at [192, 594] on input "0 7907392331" at bounding box center [423, 595] width 488 height 41
type input "07907392331"
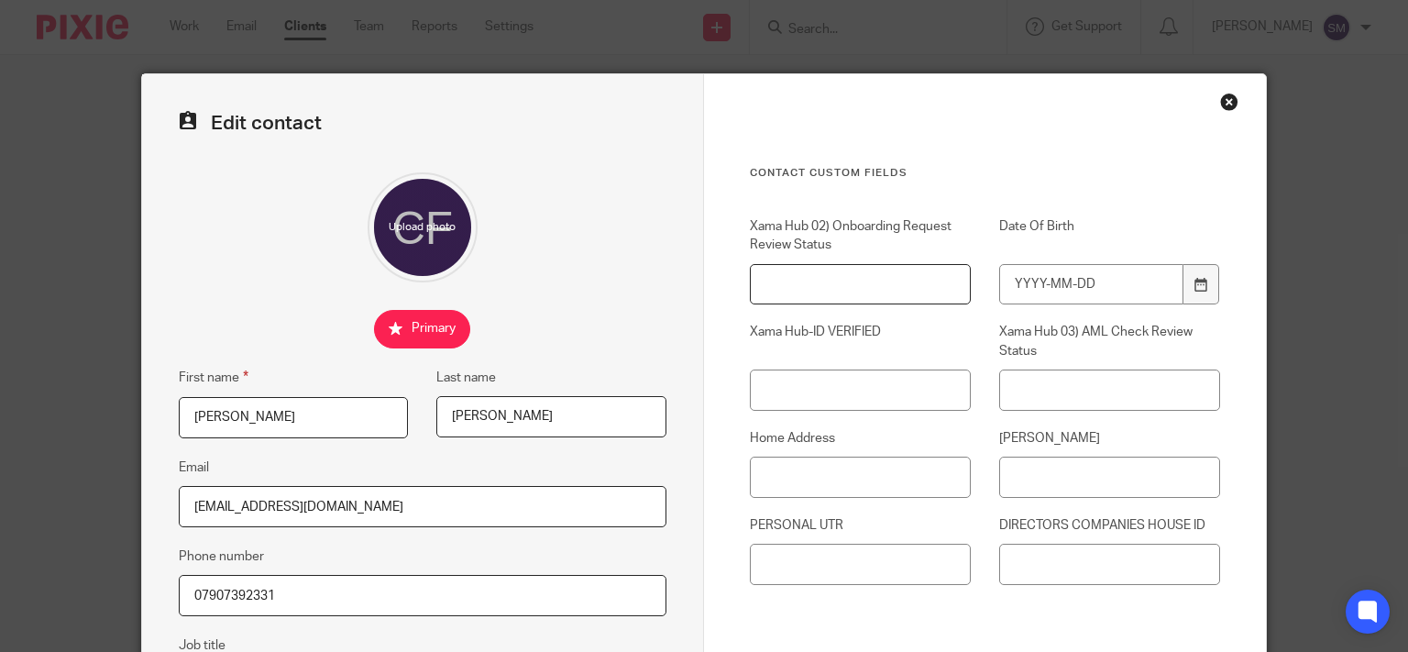
click at [845, 299] on input "Xama Hub 02) Onboarding Request Review Status" at bounding box center [860, 284] width 221 height 41
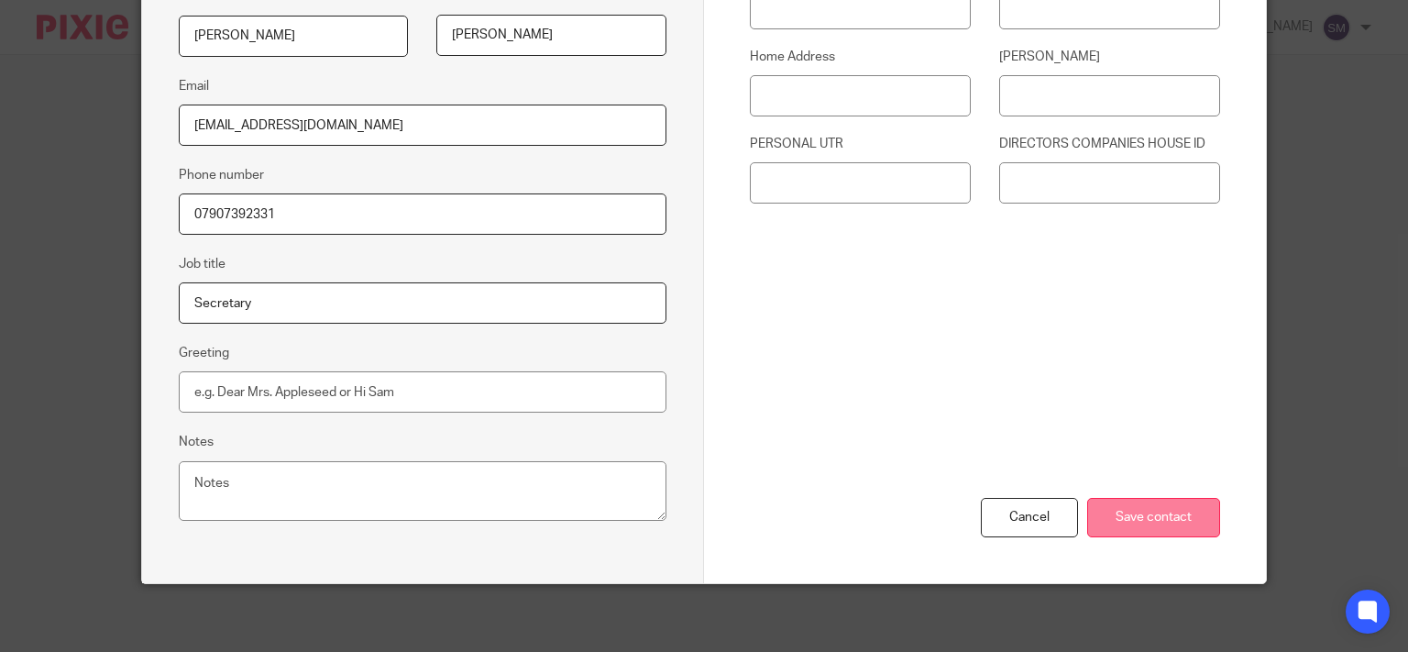
click at [1189, 519] on input "Save contact" at bounding box center [1153, 517] width 133 height 39
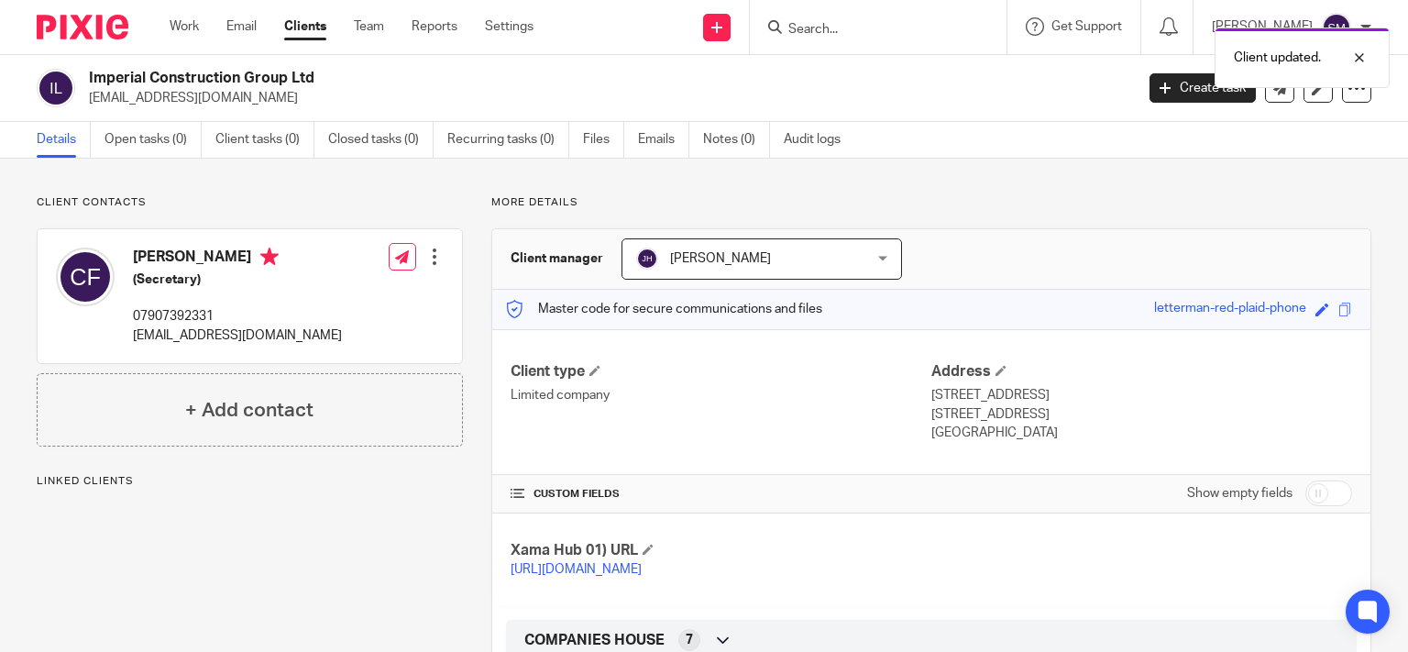
click at [720, 147] on link "Notes (0)" at bounding box center [736, 140] width 67 height 36
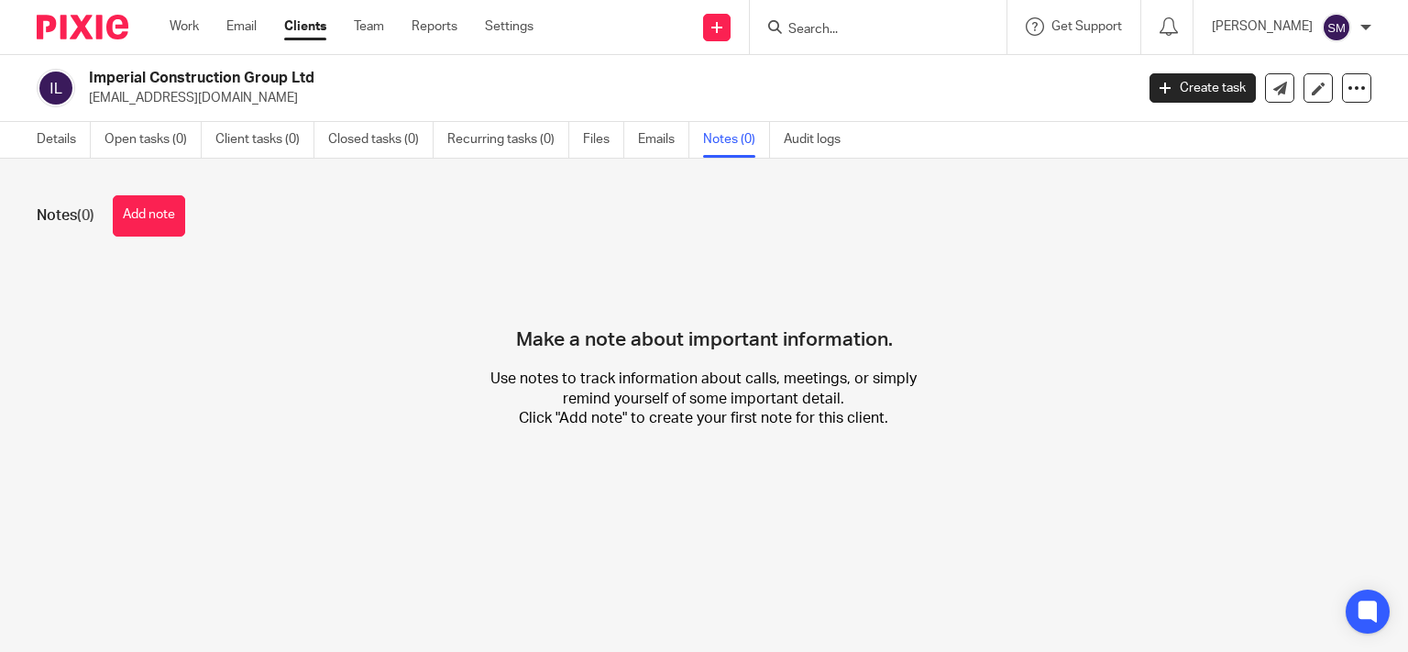
click at [157, 215] on button "Add note" at bounding box center [149, 215] width 72 height 41
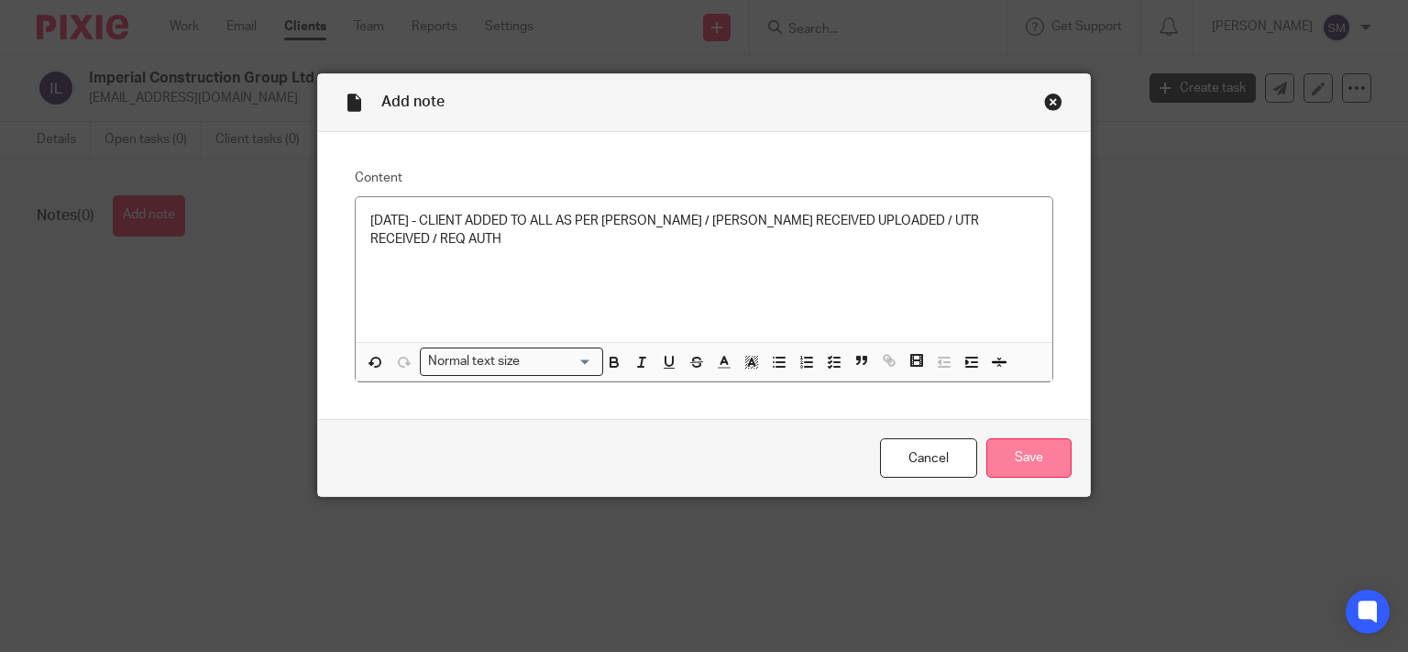
click at [1042, 457] on input "Save" at bounding box center [1028, 457] width 85 height 39
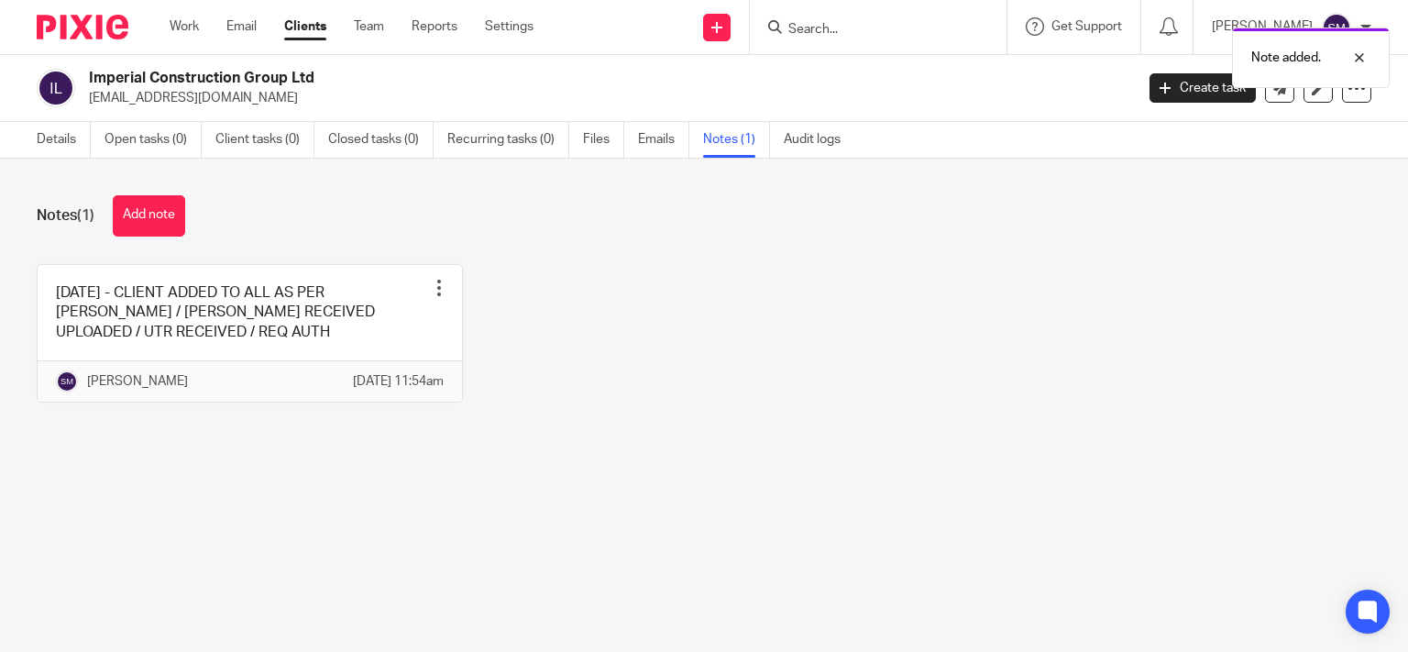
click at [35, 142] on div "Details Open tasks (0) Client tasks (0) Closed tasks (0) Recurring tasks (0) Fi…" at bounding box center [443, 140] width 886 height 36
click at [65, 139] on link "Details" at bounding box center [64, 140] width 54 height 36
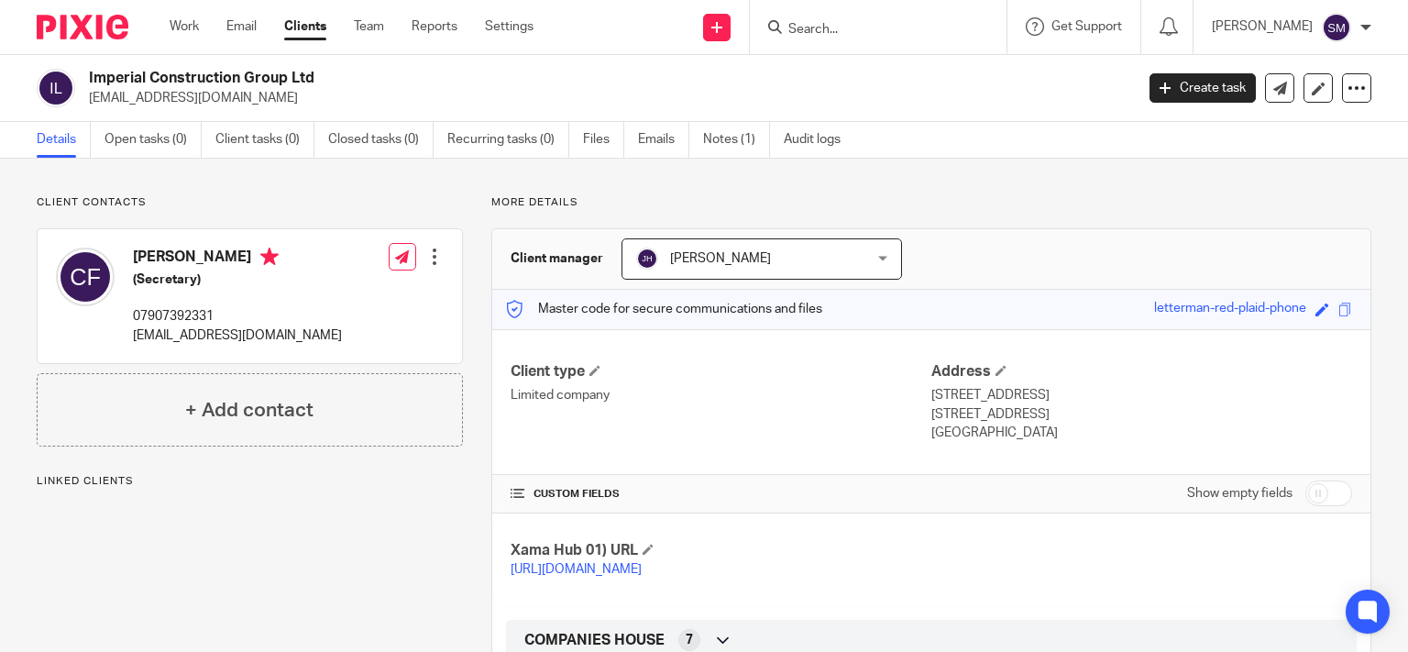
scroll to position [440, 0]
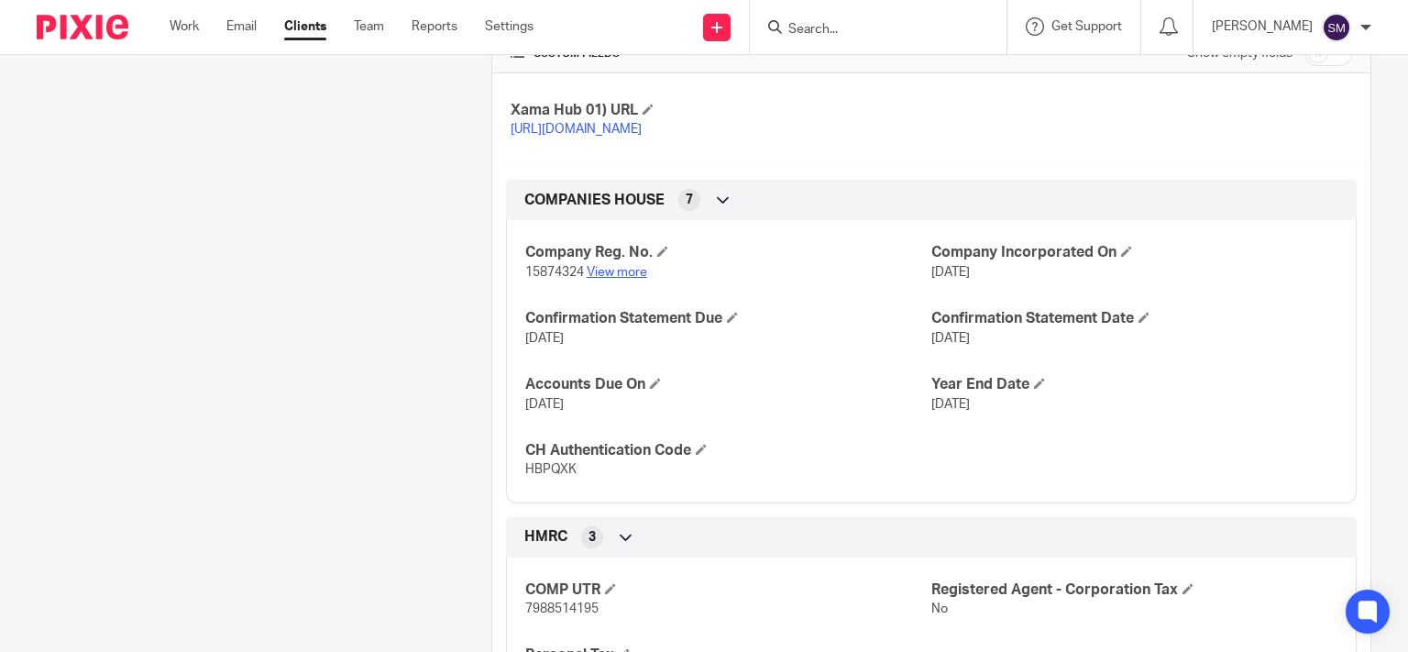
click at [609, 279] on link "View more" at bounding box center [617, 272] width 60 height 13
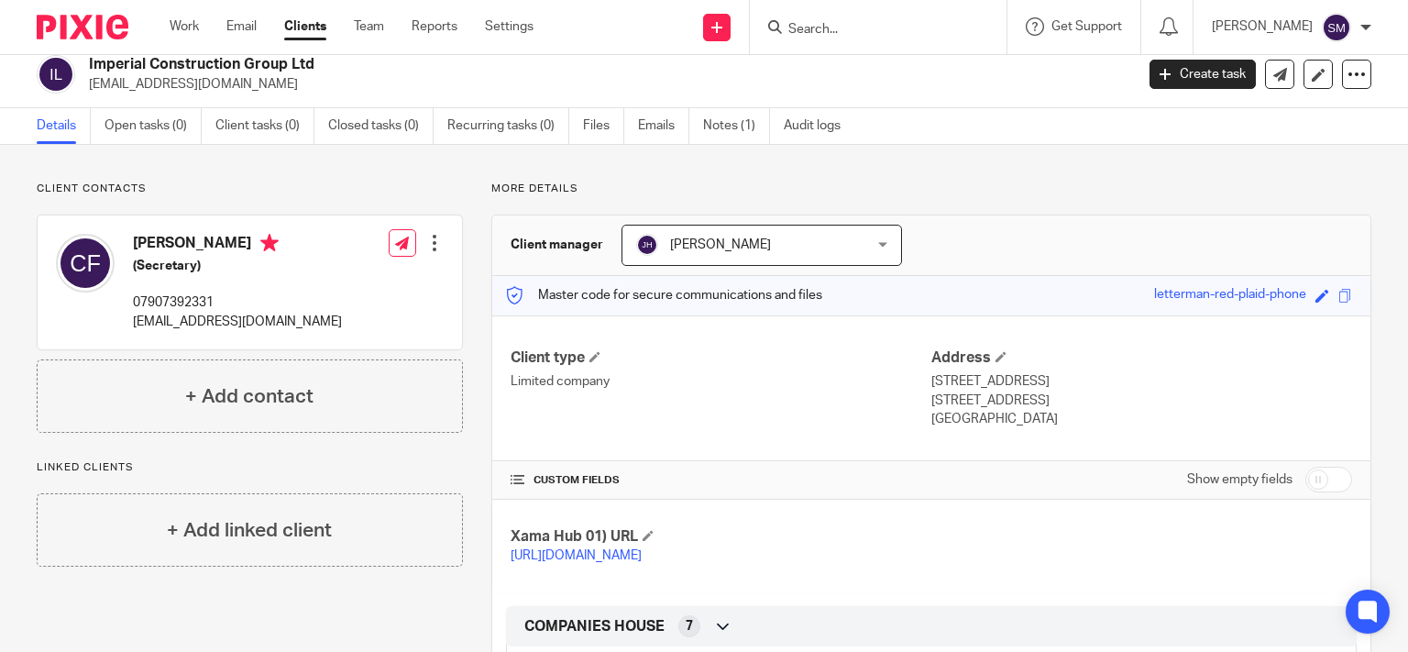
scroll to position [0, 0]
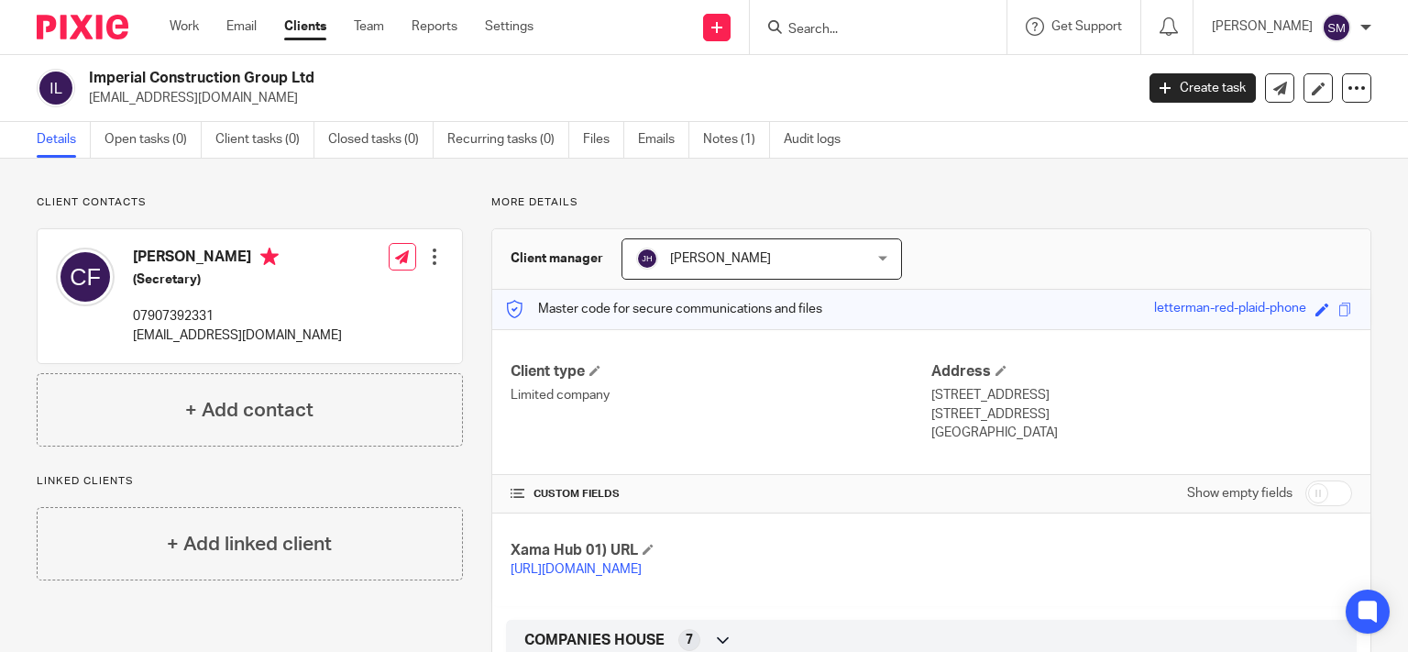
click at [185, 302] on div "Chavi Feiner (Secretary) 07907392331 info@imperialconstructiongroup.co.uk" at bounding box center [237, 295] width 209 height 97
click at [178, 320] on p "07907392331" at bounding box center [237, 316] width 209 height 18
click at [341, 336] on p "info@imperialconstructiongroup.co.uk" at bounding box center [237, 335] width 209 height 18
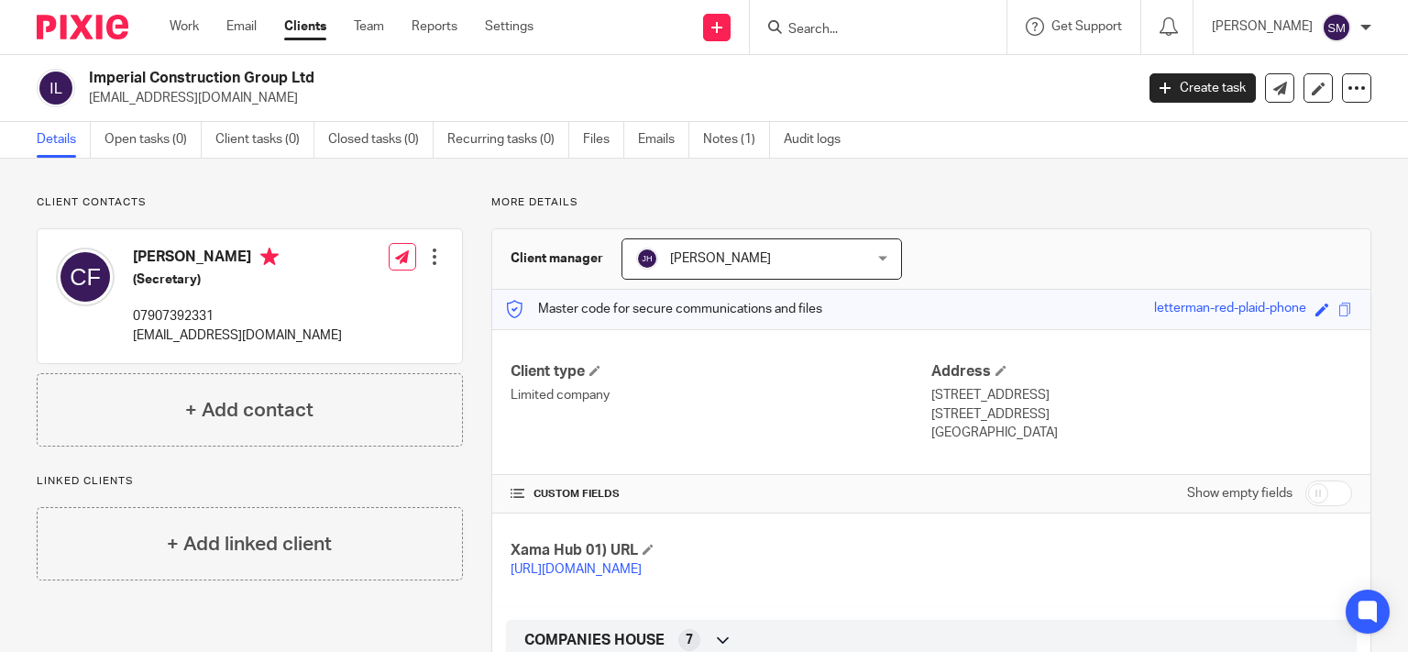
click at [341, 336] on p "info@imperialconstructiongroup.co.uk" at bounding box center [237, 335] width 209 height 18
click at [779, 405] on div "Client type Limited company" at bounding box center [721, 402] width 421 height 81
click at [786, 24] on input "Search" at bounding box center [868, 30] width 165 height 16
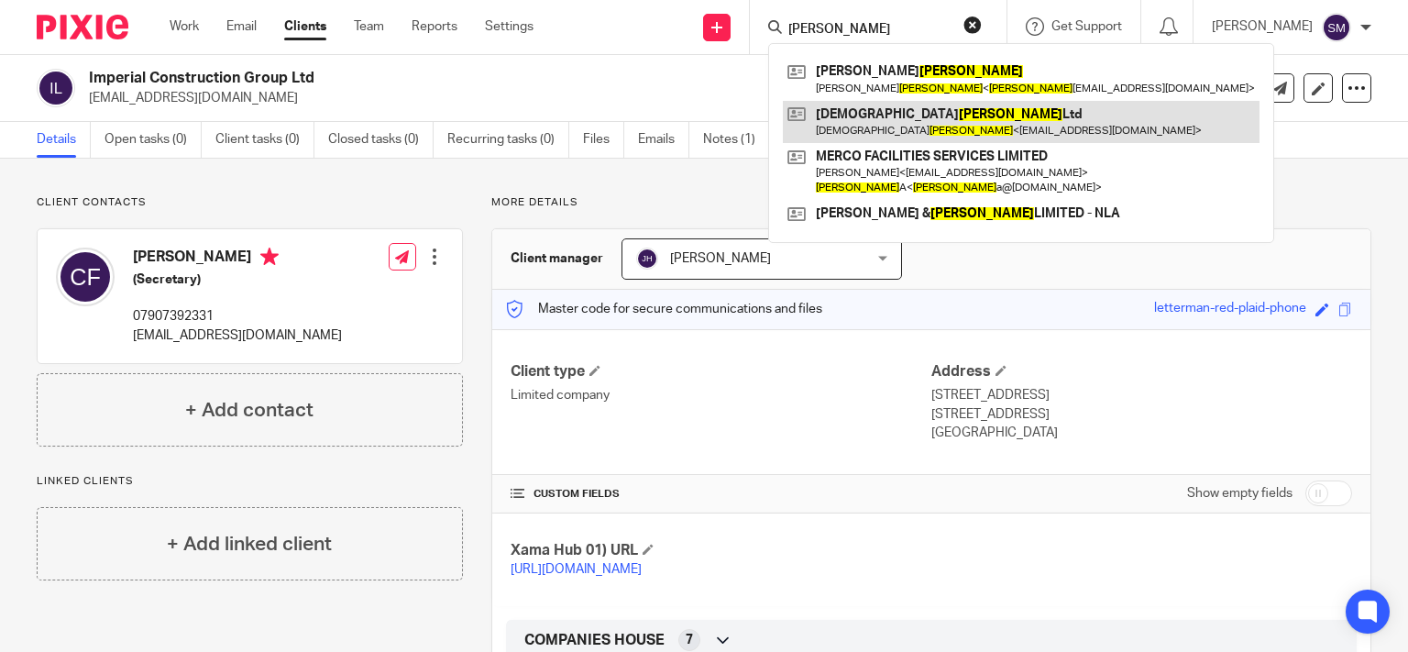
type input "galvin"
click at [885, 133] on link at bounding box center [1021, 122] width 477 height 42
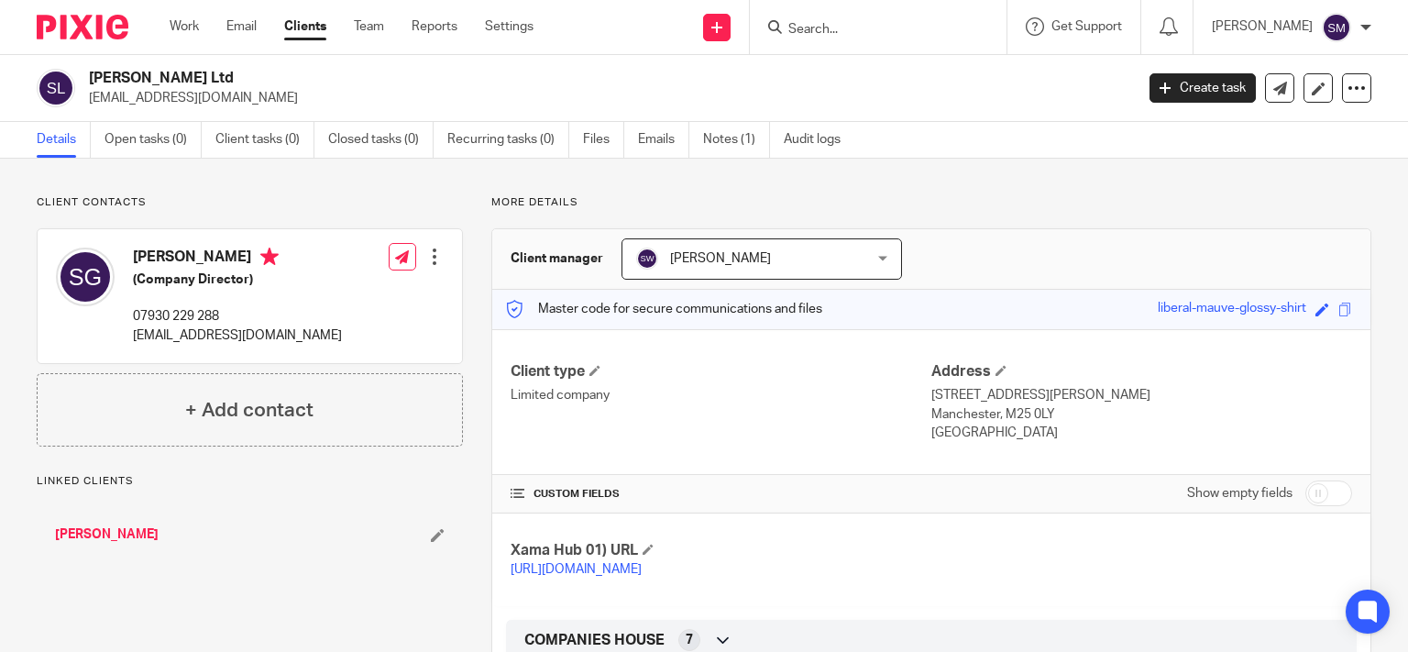
click at [425, 258] on div at bounding box center [434, 256] width 18 height 18
click at [371, 295] on link "Edit contact" at bounding box center [346, 297] width 175 height 27
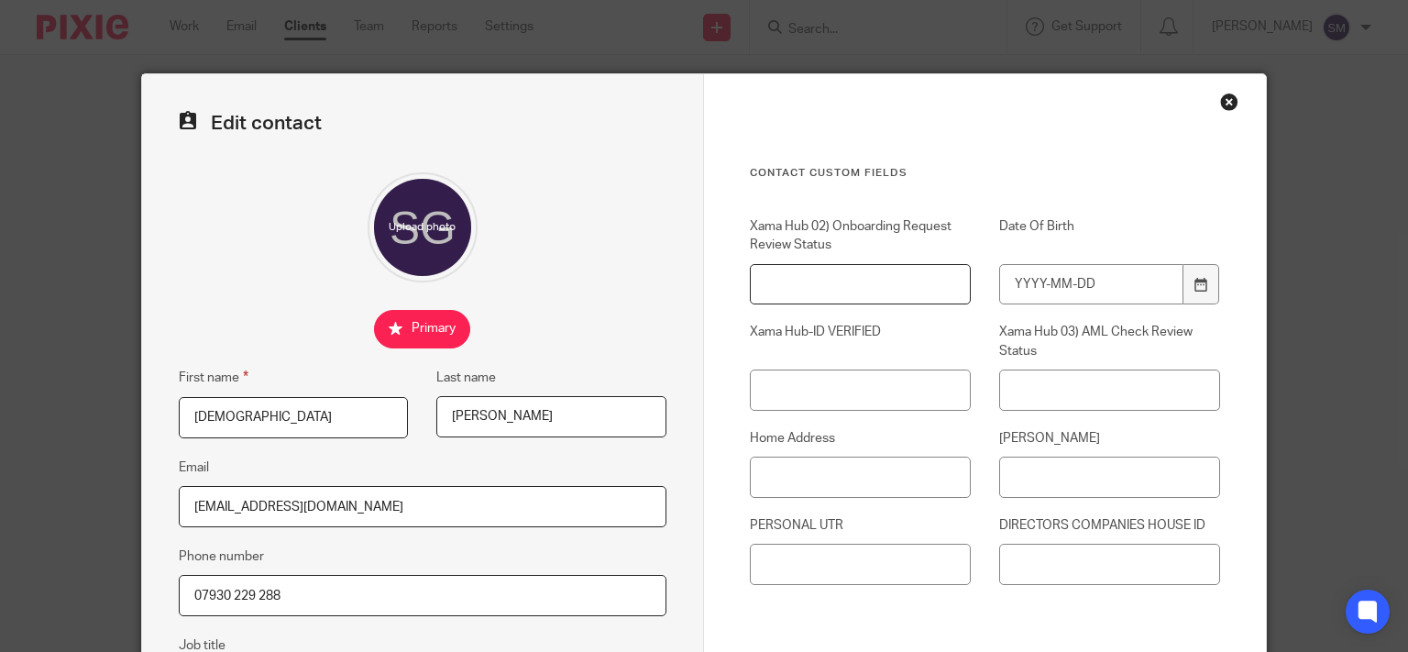
click at [851, 271] on input "Xama Hub 02) Onboarding Request Review Status" at bounding box center [860, 284] width 221 height 41
click at [1134, 284] on input "Date Of Birth" at bounding box center [1091, 284] width 184 height 41
type input "1987-09-13"
drag, startPoint x: 878, startPoint y: 488, endPoint x: 830, endPoint y: 357, distance: 138.6
click at [878, 487] on input "Home Address" at bounding box center [860, 476] width 221 height 41
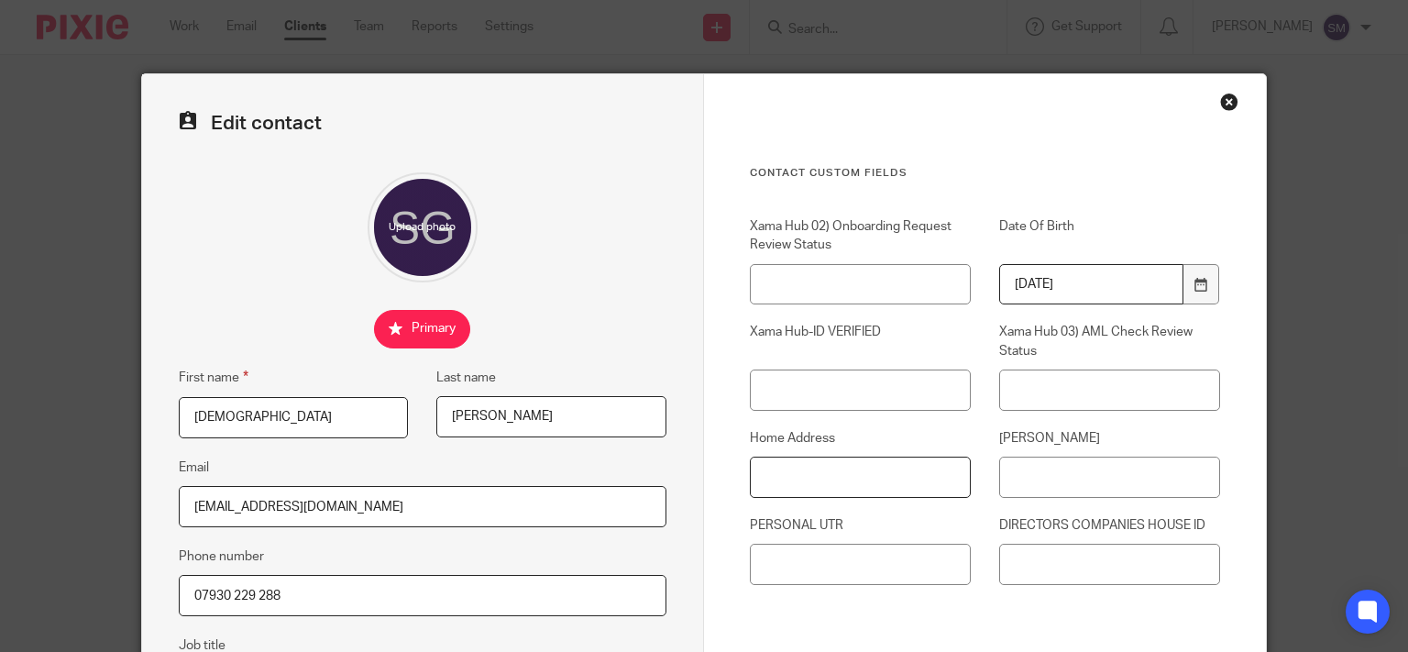
paste input "21 Albert Avenue Prestwich Manchester M25 0LY"
drag, startPoint x: 893, startPoint y: 474, endPoint x: 953, endPoint y: 575, distance: 117.6
click at [892, 484] on input "21 Albert Avenue Prestwich Manchester M25 0LY" at bounding box center [860, 476] width 221 height 41
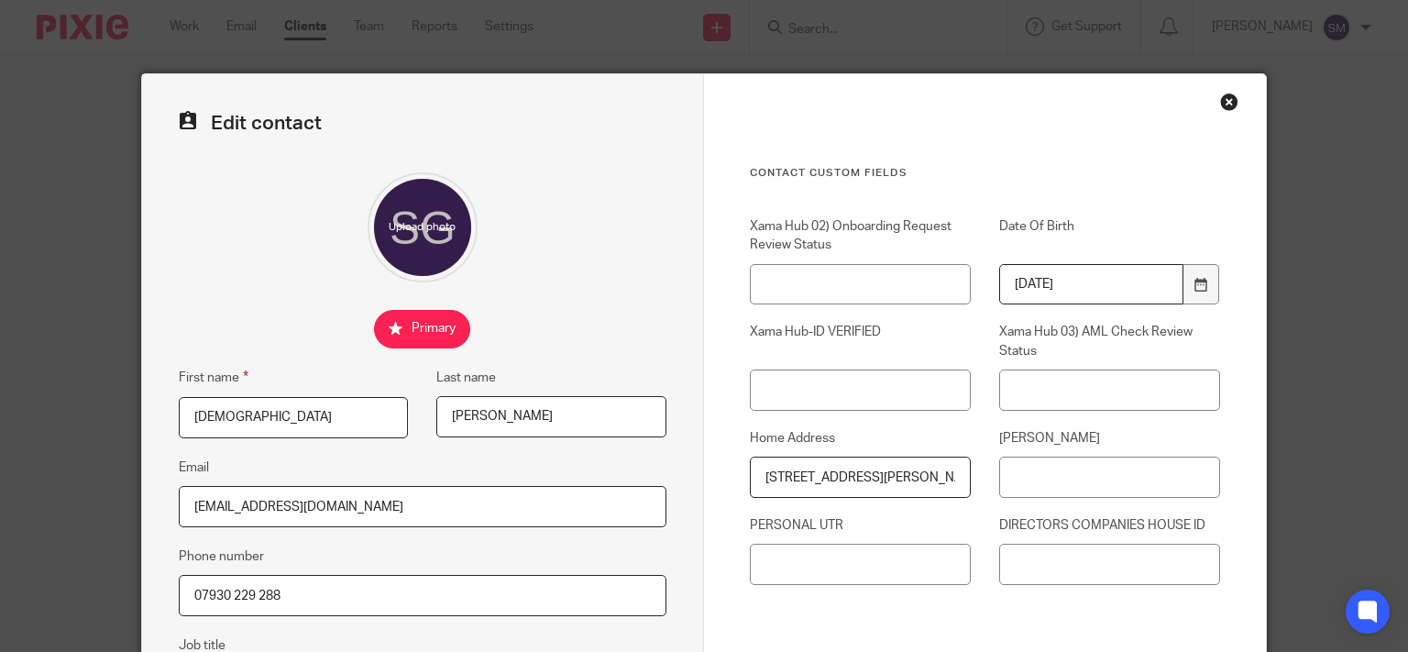
type input "21 Albert Avenue, Prestwich, Manchester, M25 0LY"
click at [1069, 469] on input "[PERSON_NAME]" at bounding box center [1109, 476] width 221 height 41
paste input "TH782080A"
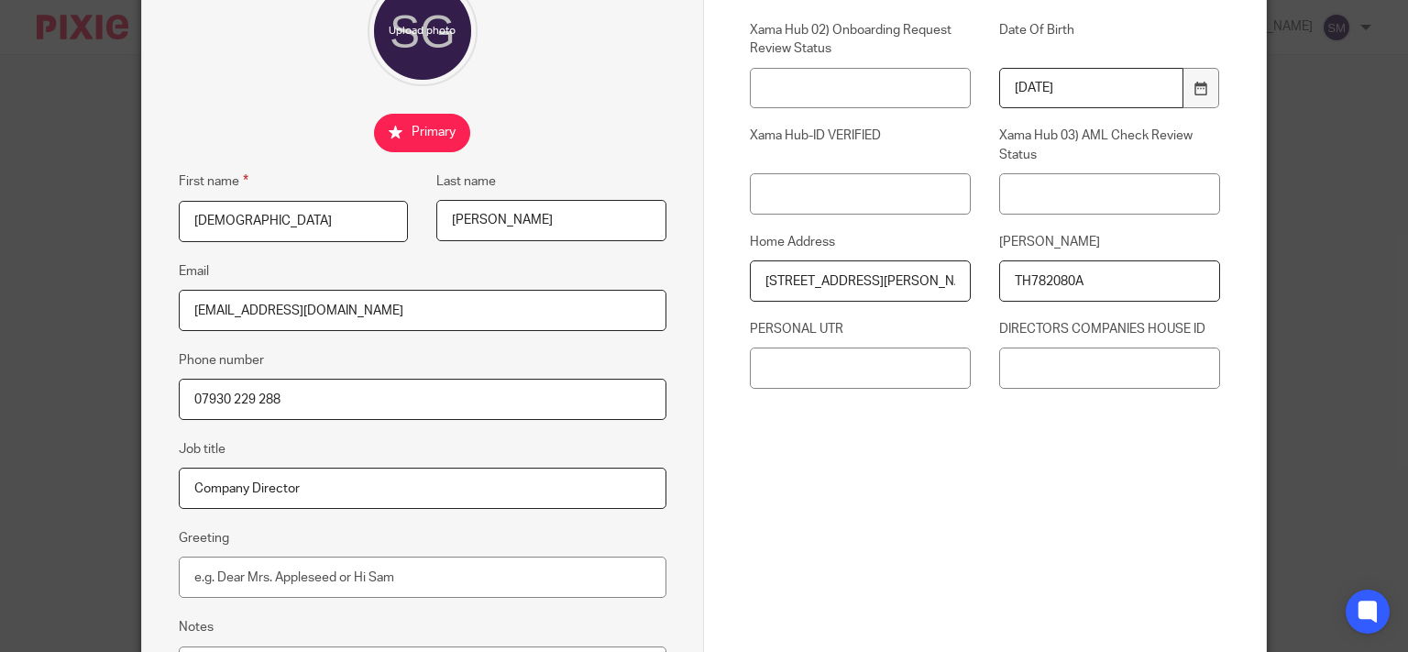
scroll to position [381, 0]
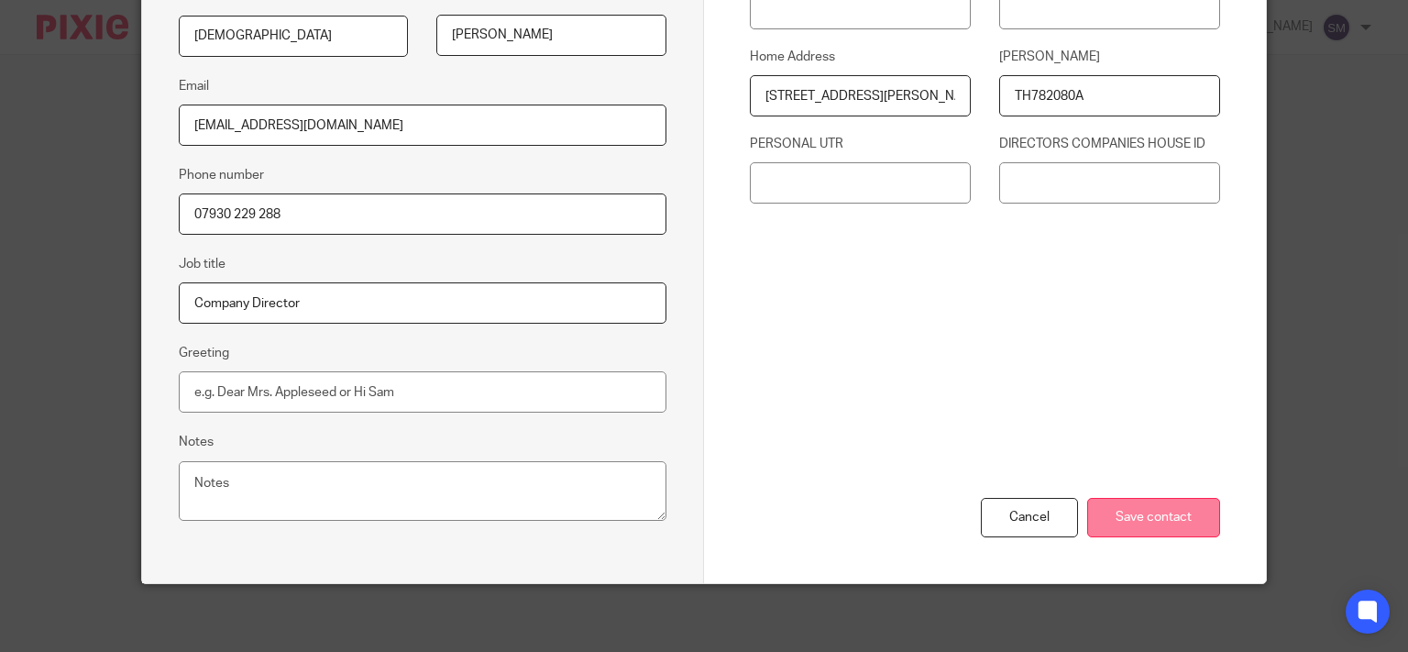
type input "TH782080A"
click at [1151, 515] on input "Save contact" at bounding box center [1153, 517] width 133 height 39
click at [1168, 508] on input "Save contact" at bounding box center [1153, 517] width 133 height 39
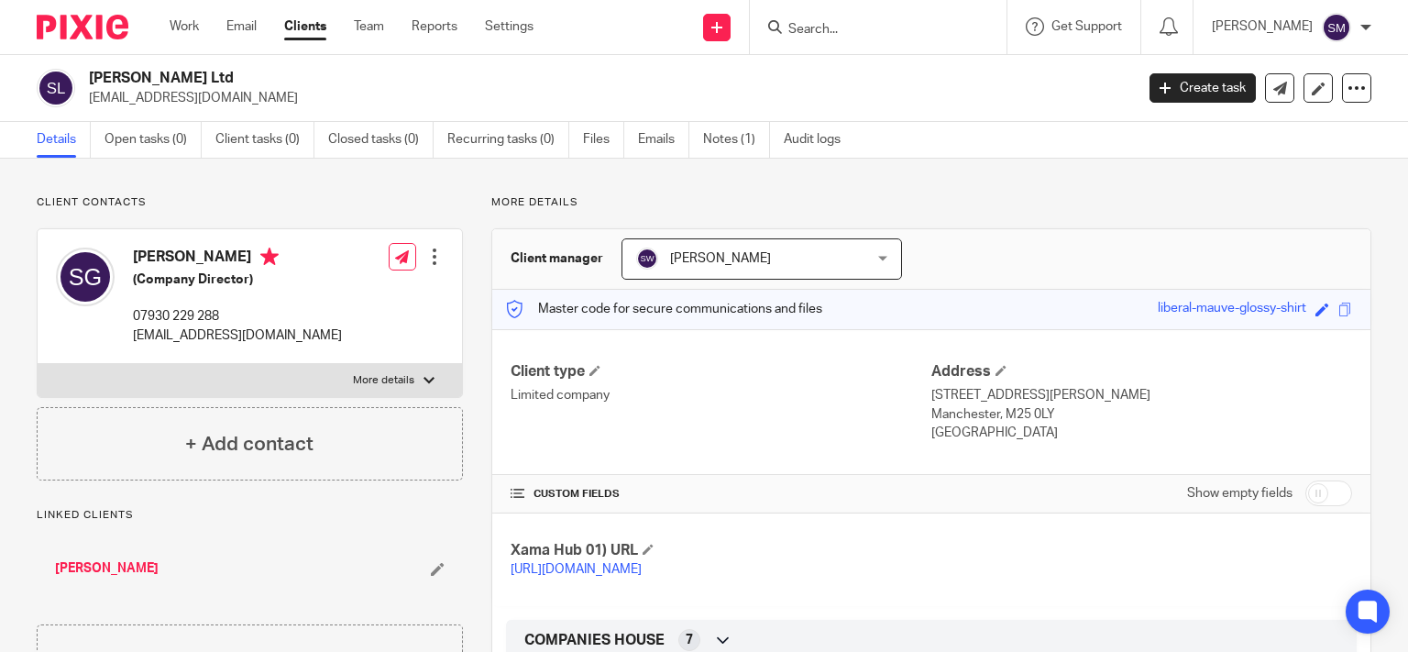
click at [699, 129] on ul "Details Open tasks (0) Client tasks (0) Closed tasks (0) Recurring tasks (0) Fi…" at bounding box center [452, 140] width 831 height 36
click at [738, 141] on link "Notes (1)" at bounding box center [736, 140] width 67 height 36
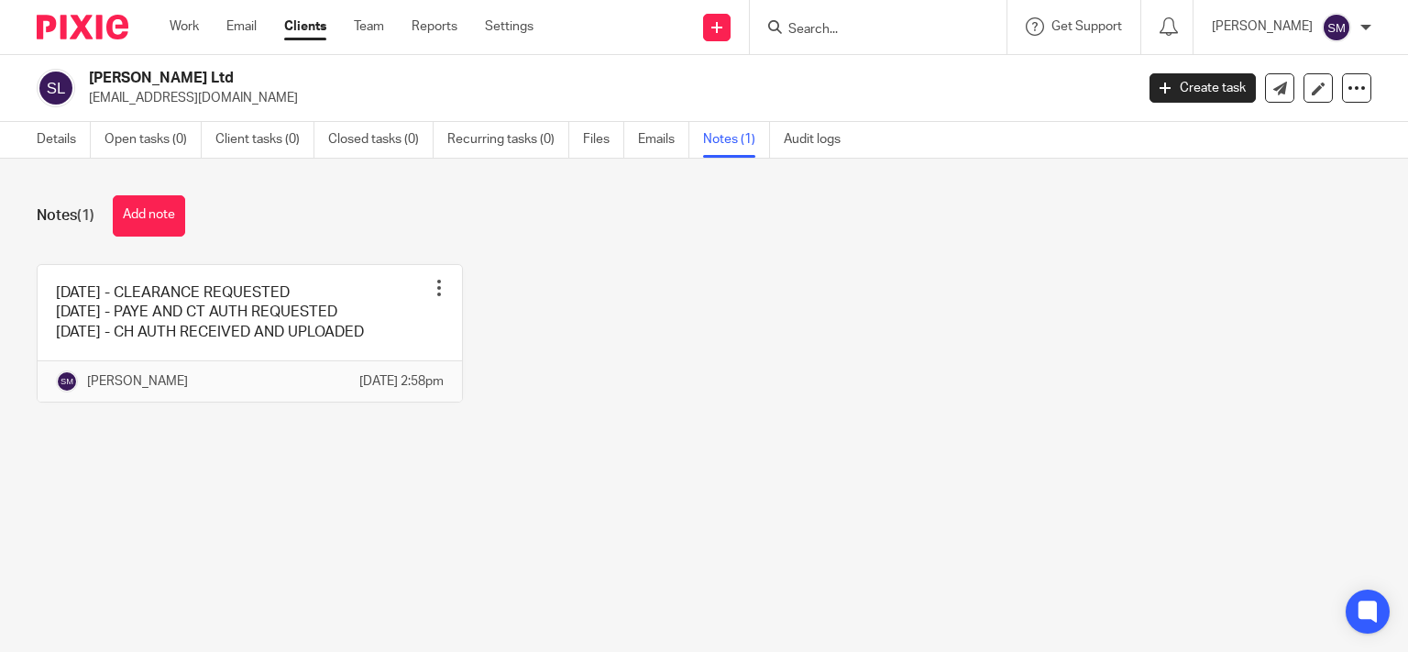
click at [583, 141] on ul "Details Open tasks (0) Client tasks (0) Closed tasks (0) Recurring tasks (0) Fi…" at bounding box center [452, 140] width 831 height 36
click at [621, 144] on link "Files" at bounding box center [603, 140] width 41 height 36
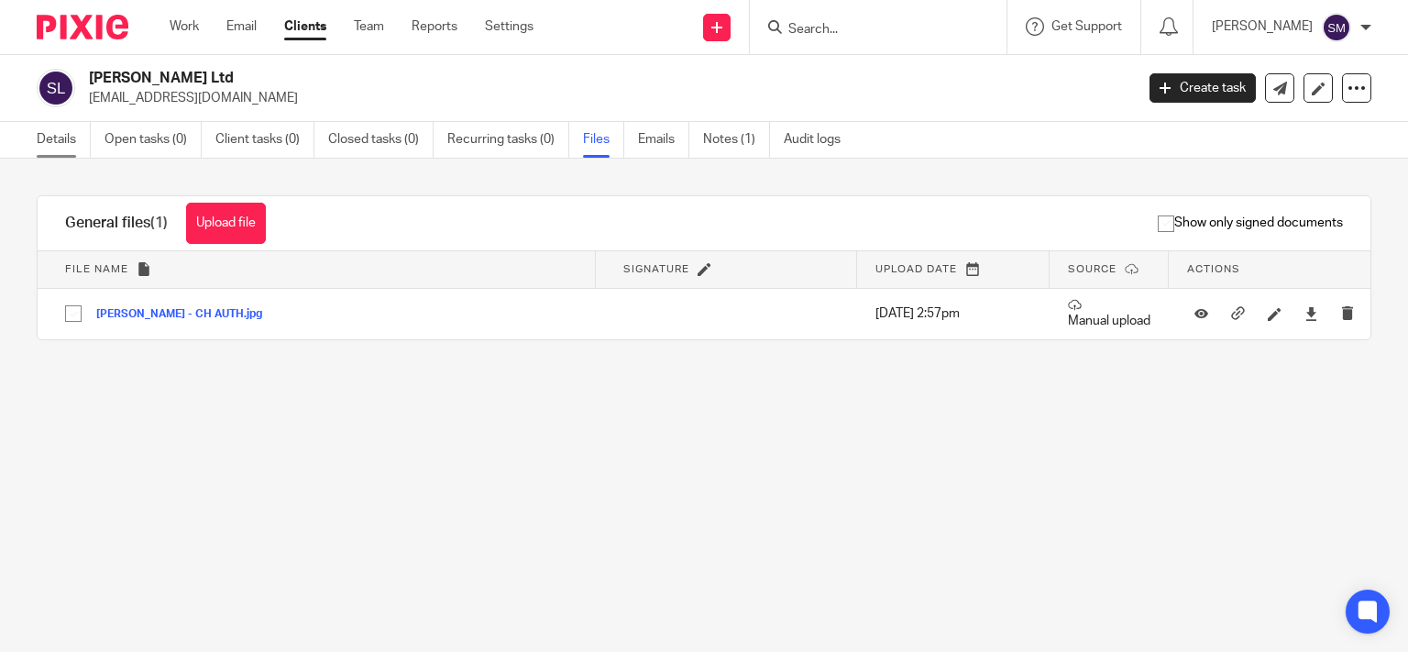
click at [77, 145] on link "Details" at bounding box center [64, 140] width 54 height 36
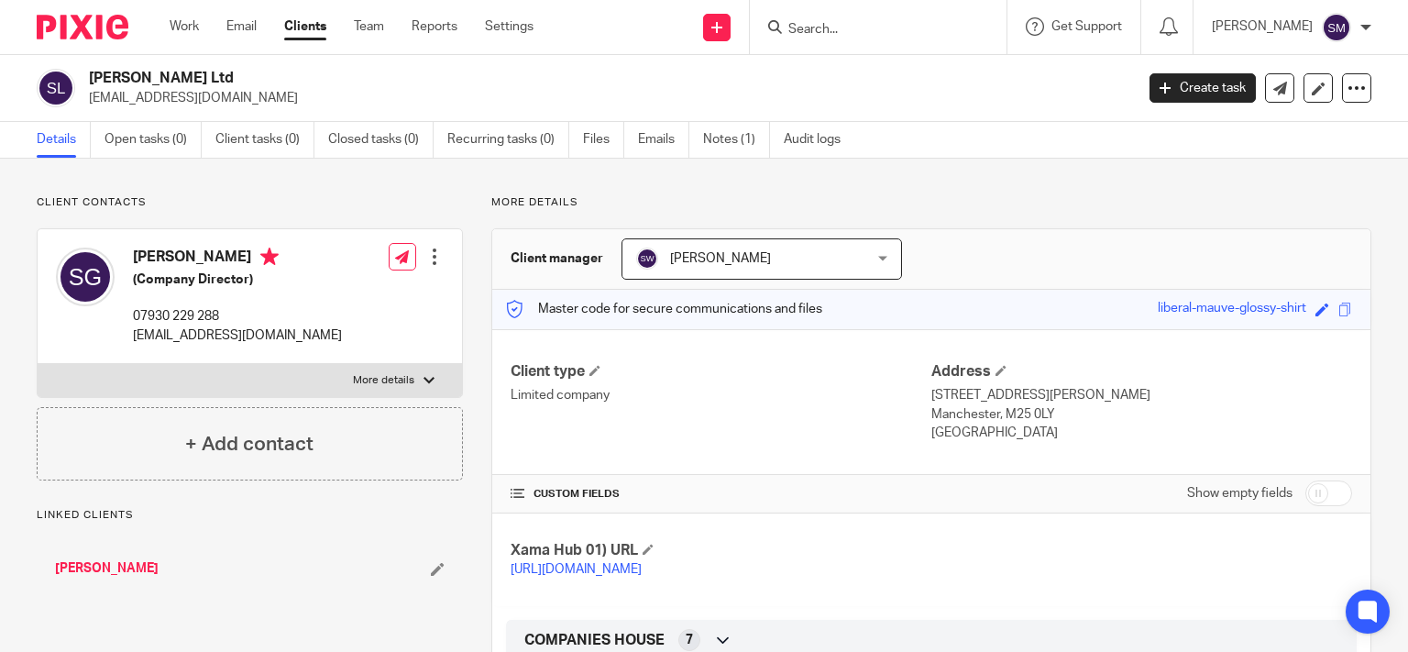
click at [108, 566] on link "[PERSON_NAME]" at bounding box center [107, 568] width 104 height 18
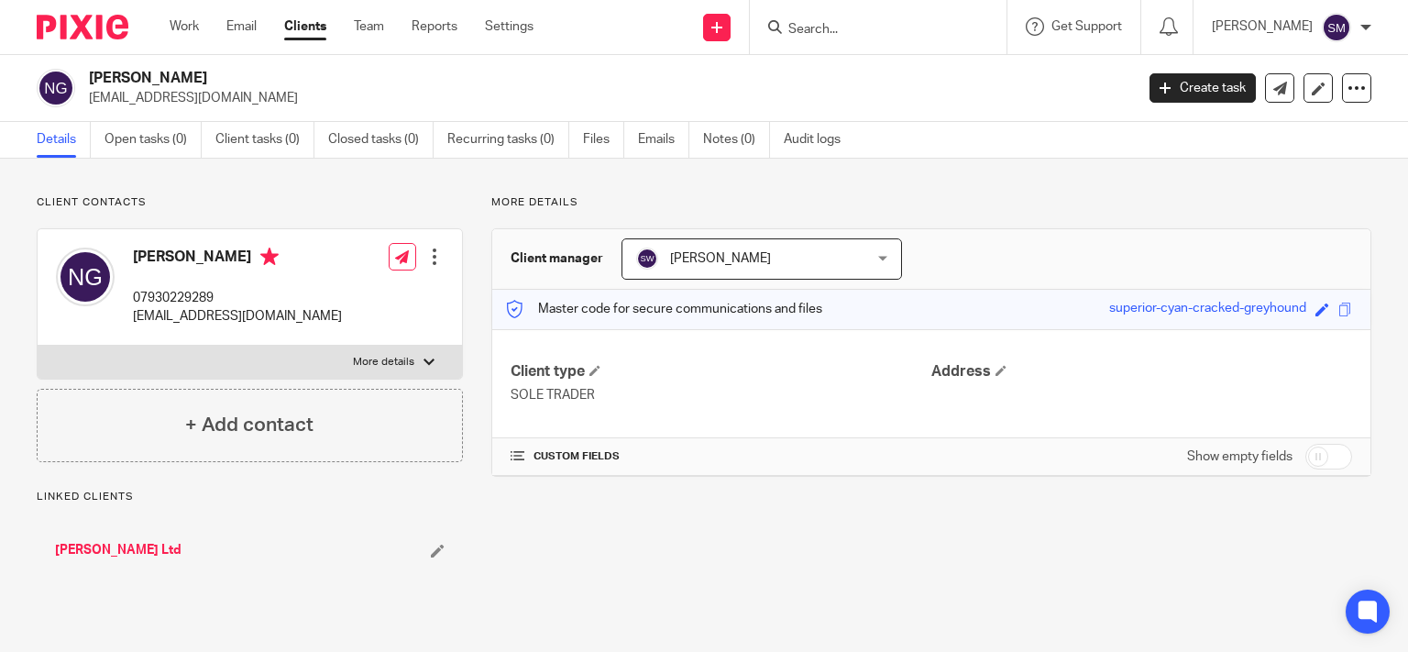
click at [389, 361] on p "More details" at bounding box center [383, 362] width 61 height 15
click at [38, 346] on input "More details" at bounding box center [37, 345] width 1 height 1
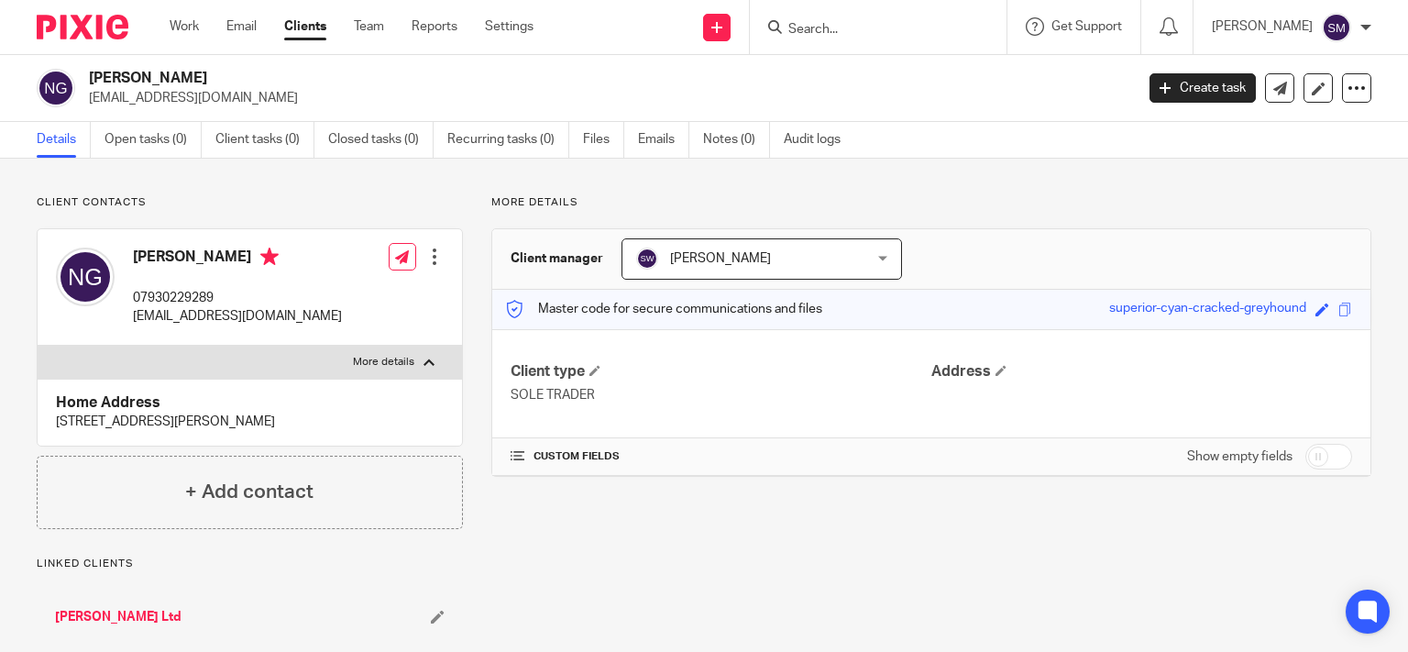
click at [389, 361] on p "More details" at bounding box center [383, 362] width 61 height 15
click at [38, 346] on input "More details" at bounding box center [37, 345] width 1 height 1
checkbox input "false"
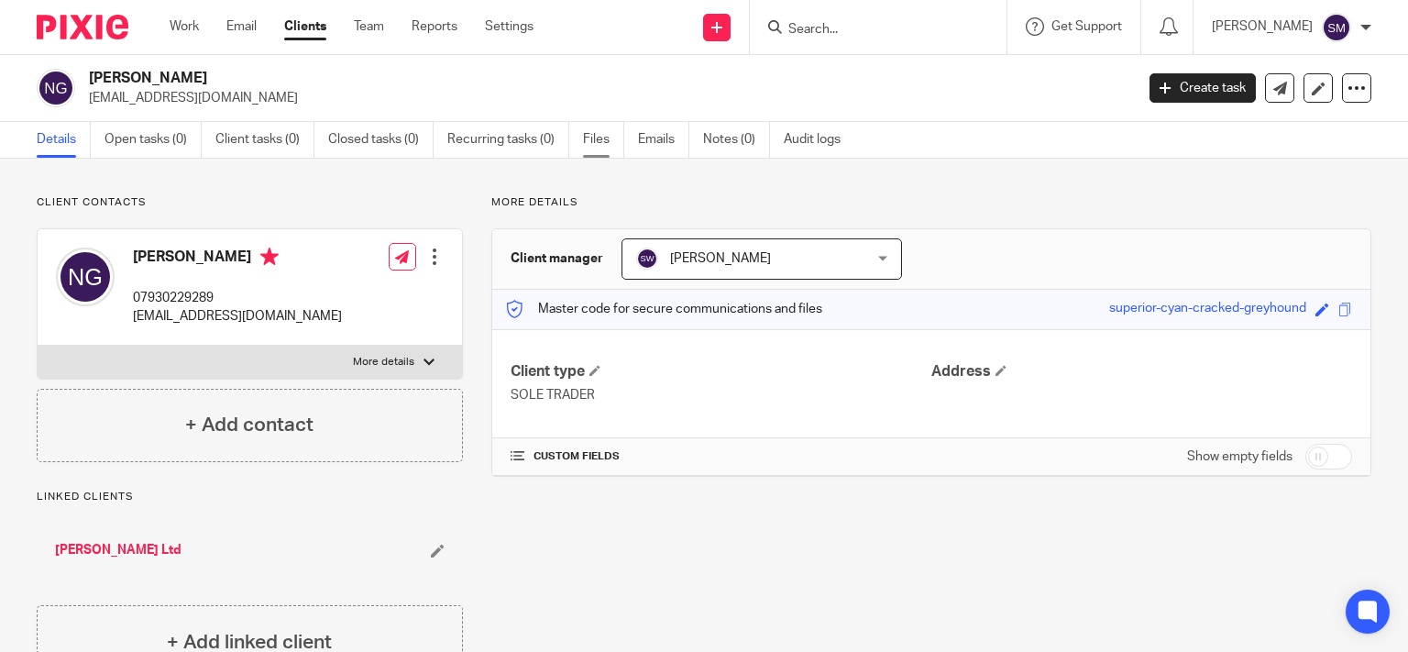
click at [608, 143] on link "Files" at bounding box center [603, 140] width 41 height 36
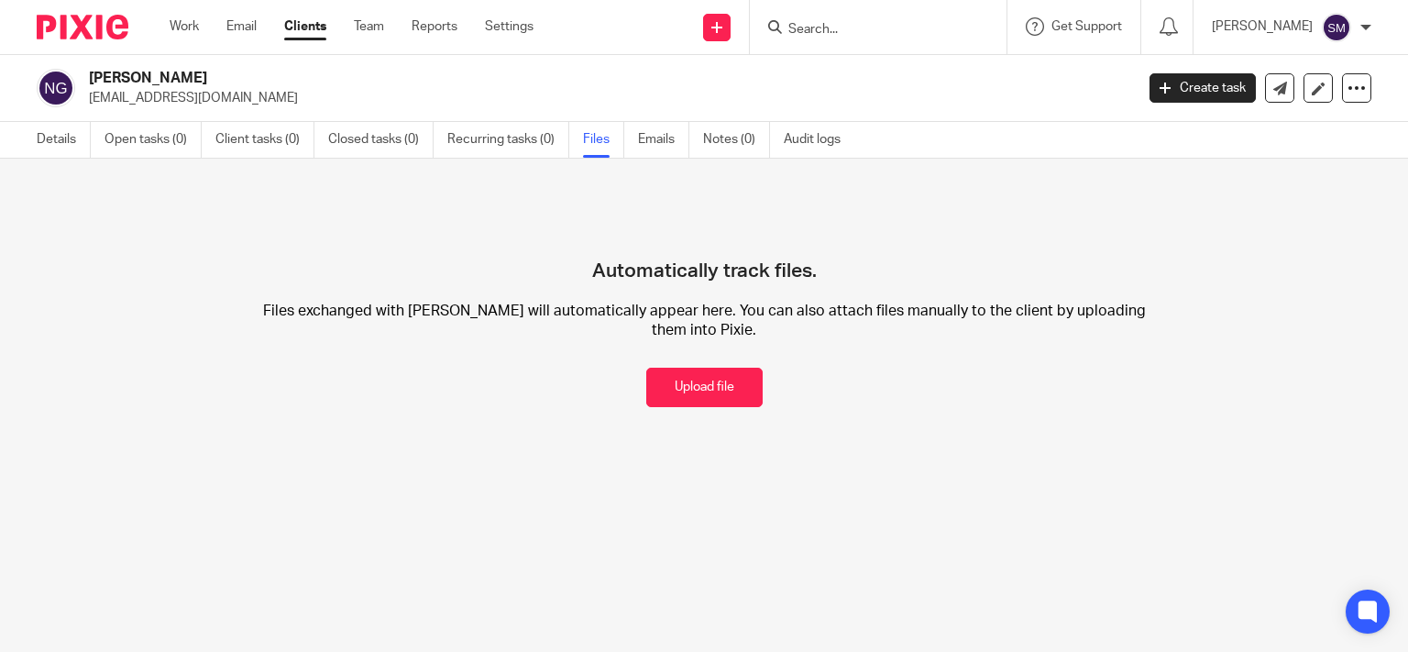
click at [724, 134] on link "Notes (0)" at bounding box center [736, 140] width 67 height 36
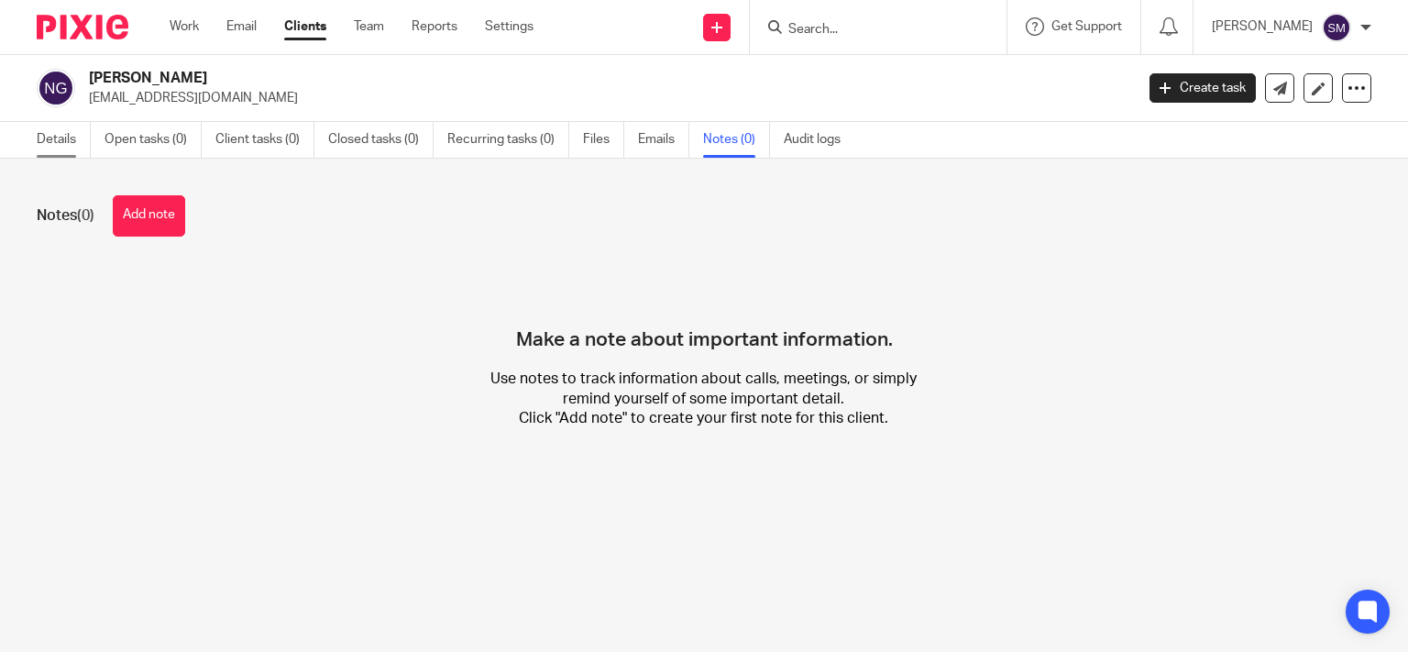
click at [50, 139] on link "Details" at bounding box center [64, 140] width 54 height 36
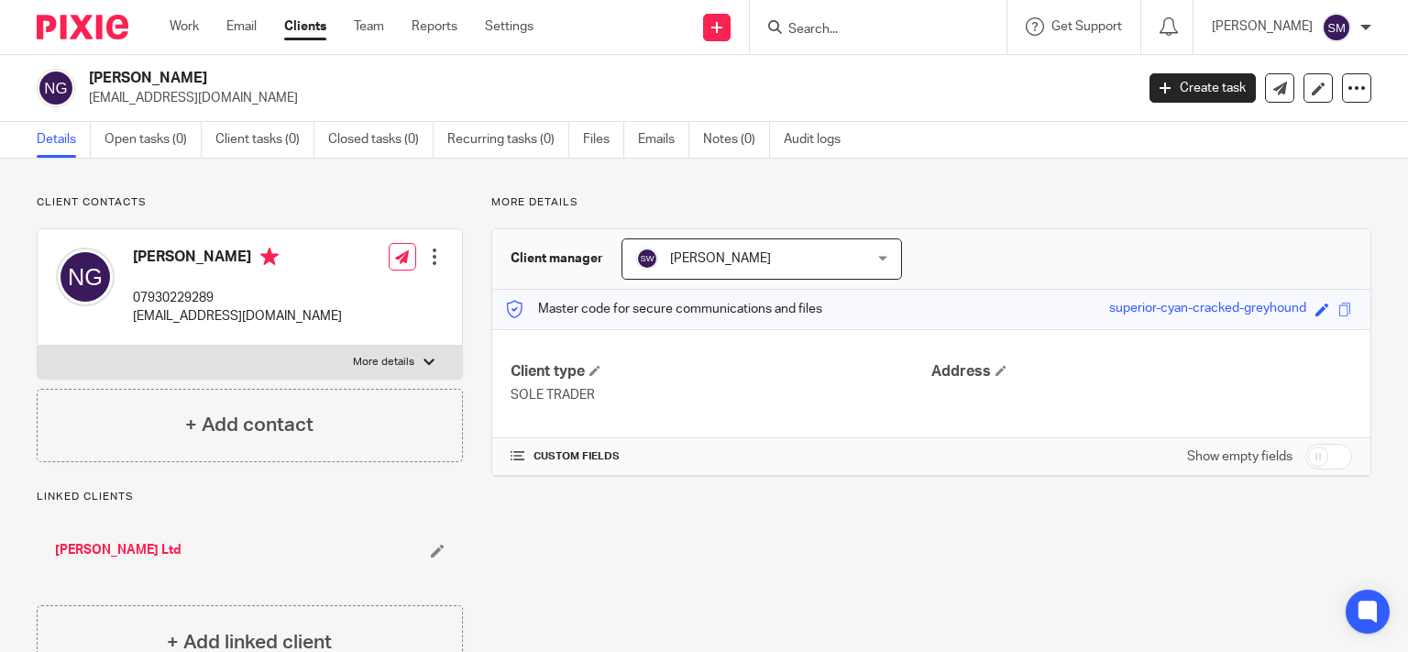
click at [130, 547] on link "[PERSON_NAME] Ltd" at bounding box center [118, 550] width 126 height 18
